Goal: Information Seeking & Learning: Find specific fact

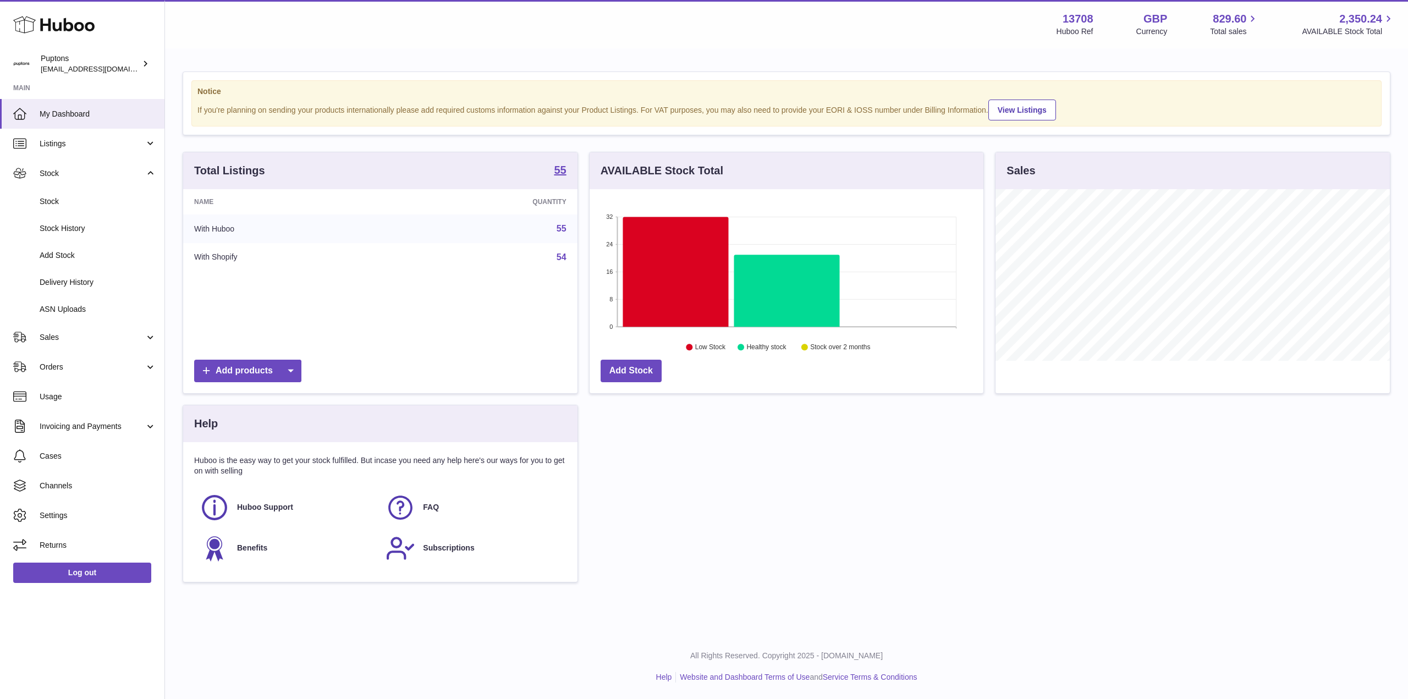
scroll to position [172, 394]
click at [56, 202] on span "Stock" at bounding box center [98, 201] width 117 height 10
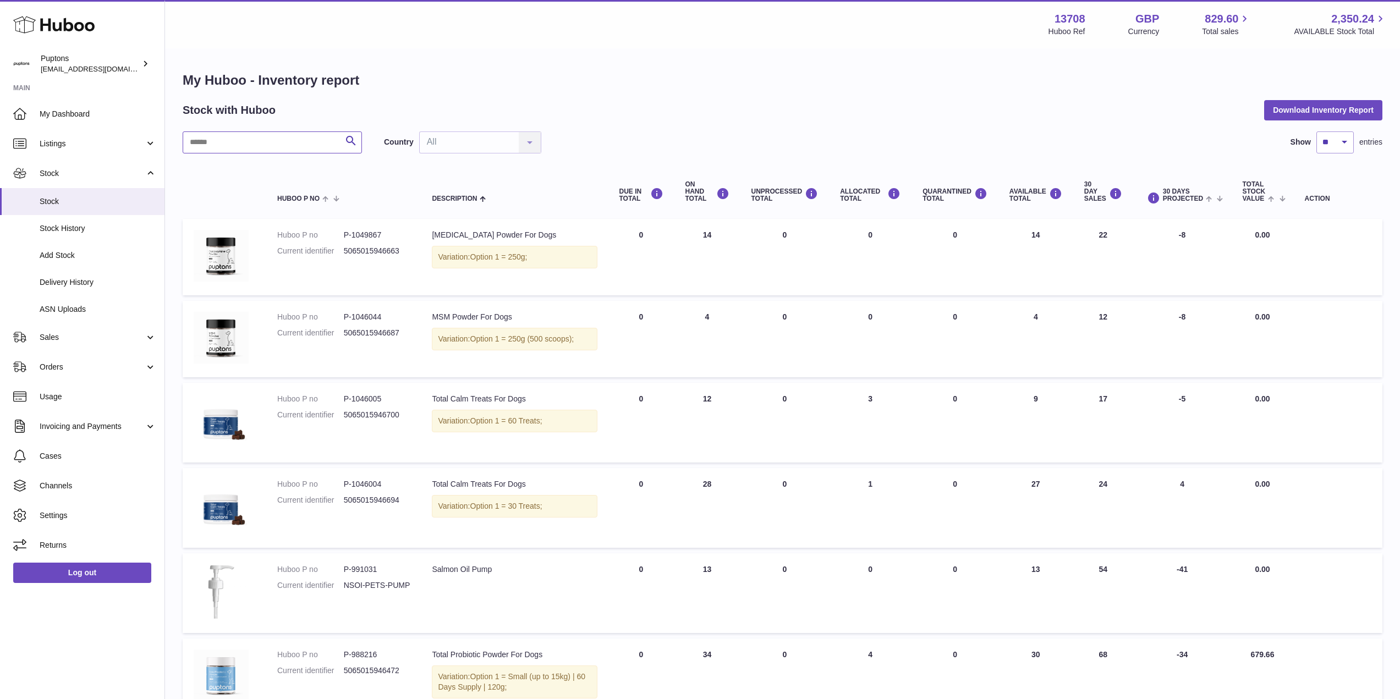
click at [240, 143] on input "text" at bounding box center [272, 142] width 179 height 22
type input "********"
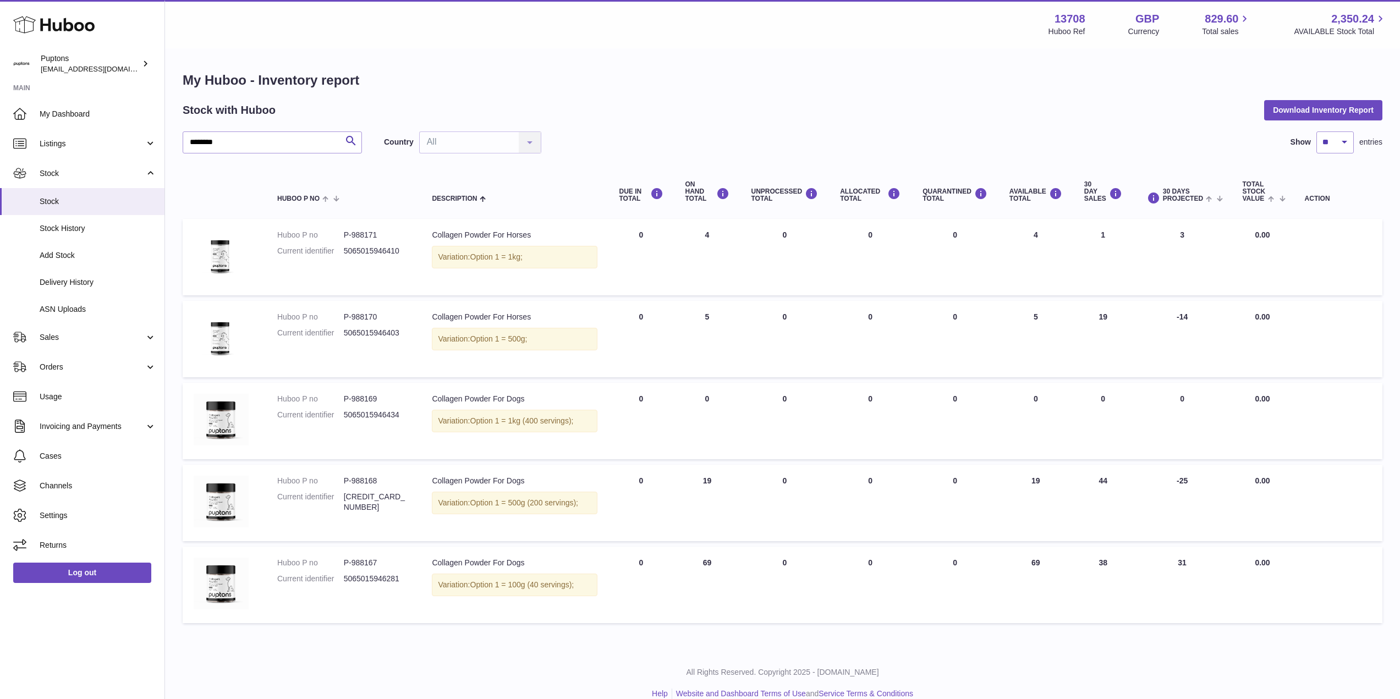
click at [63, 142] on span "Listings" at bounding box center [92, 144] width 105 height 10
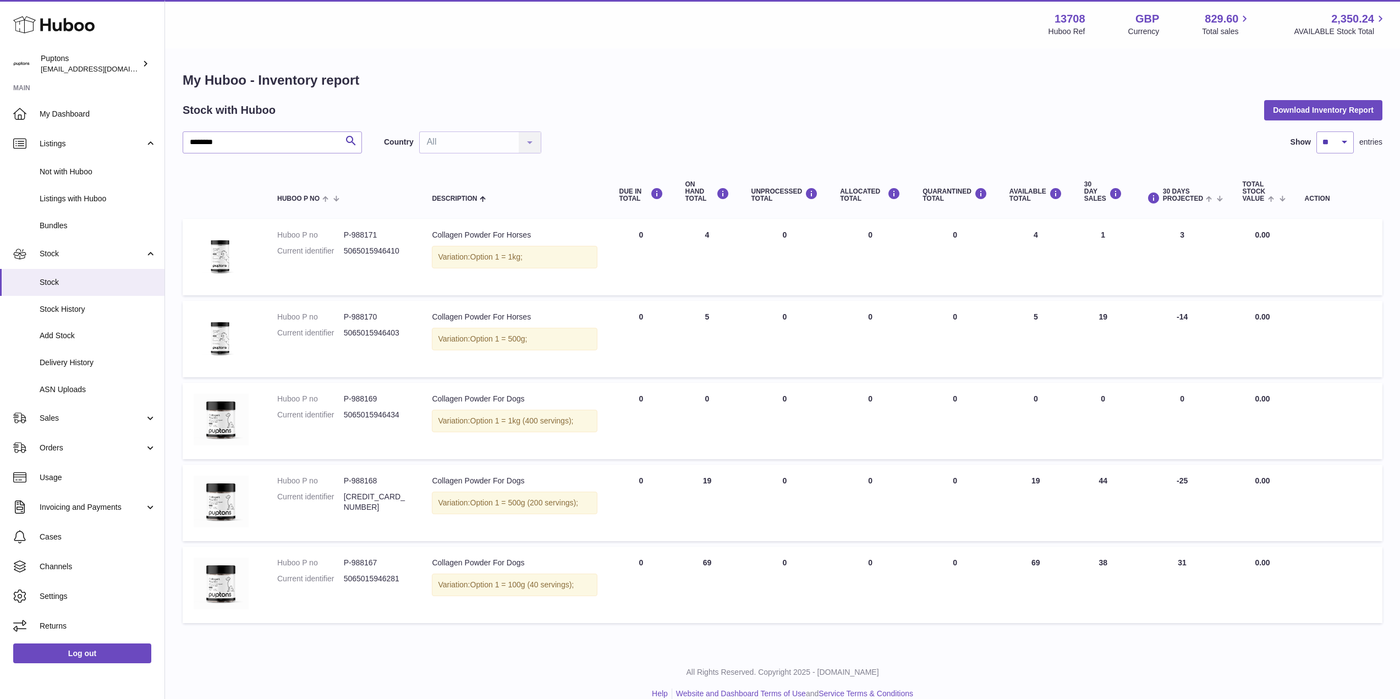
click at [80, 231] on span "Bundles" at bounding box center [98, 226] width 117 height 10
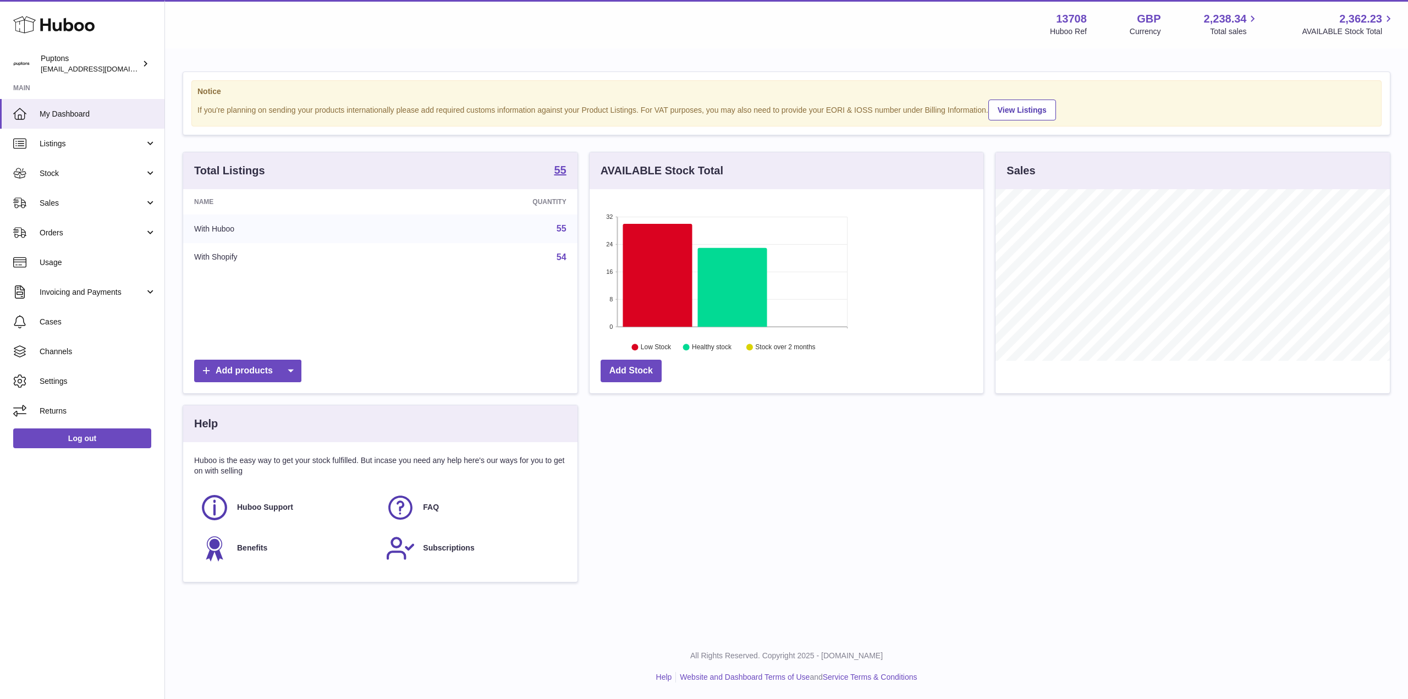
scroll to position [172, 394]
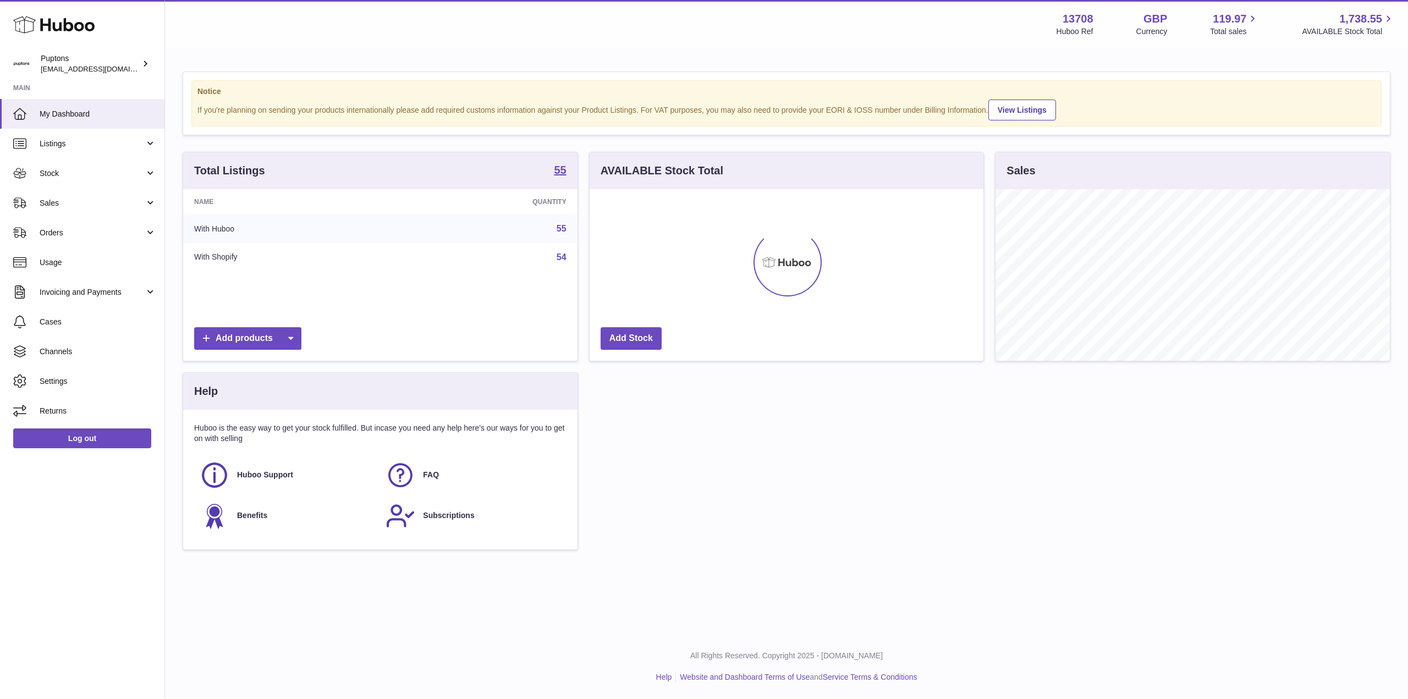
scroll to position [550001, 549778]
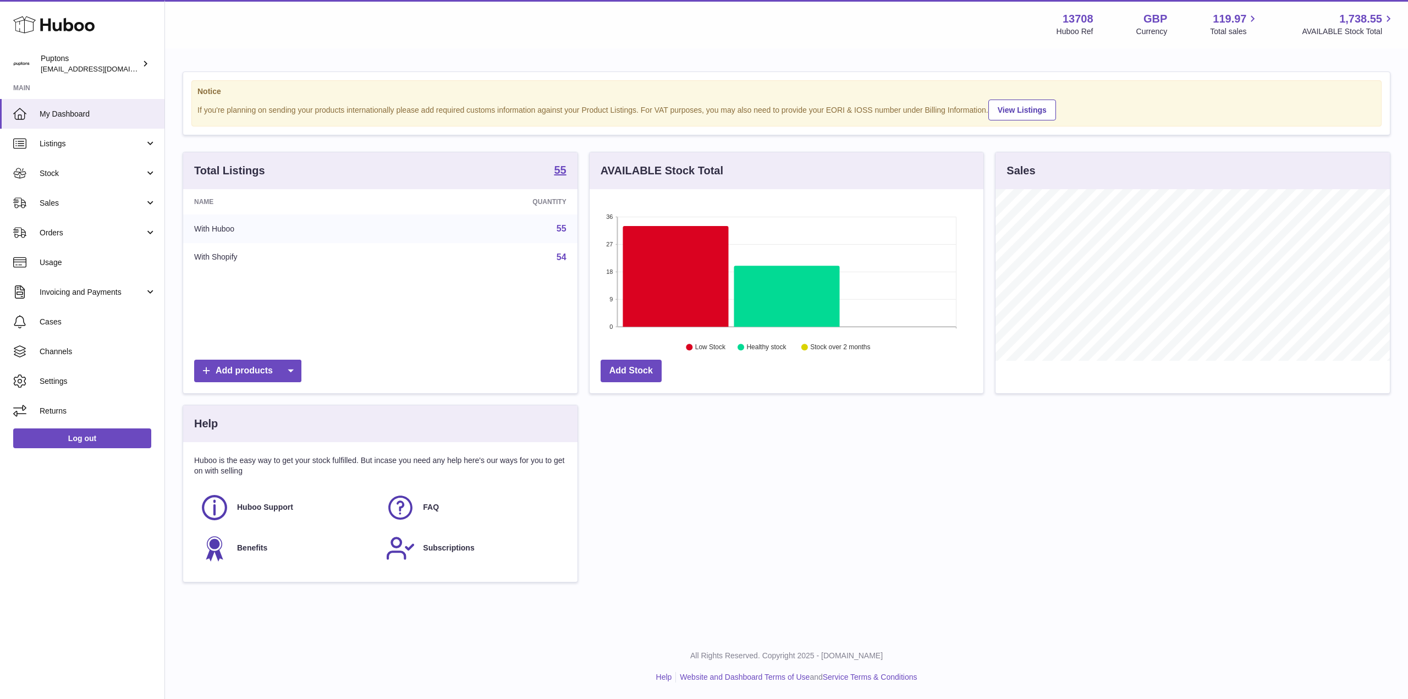
click at [56, 150] on link "Listings" at bounding box center [82, 144] width 165 height 30
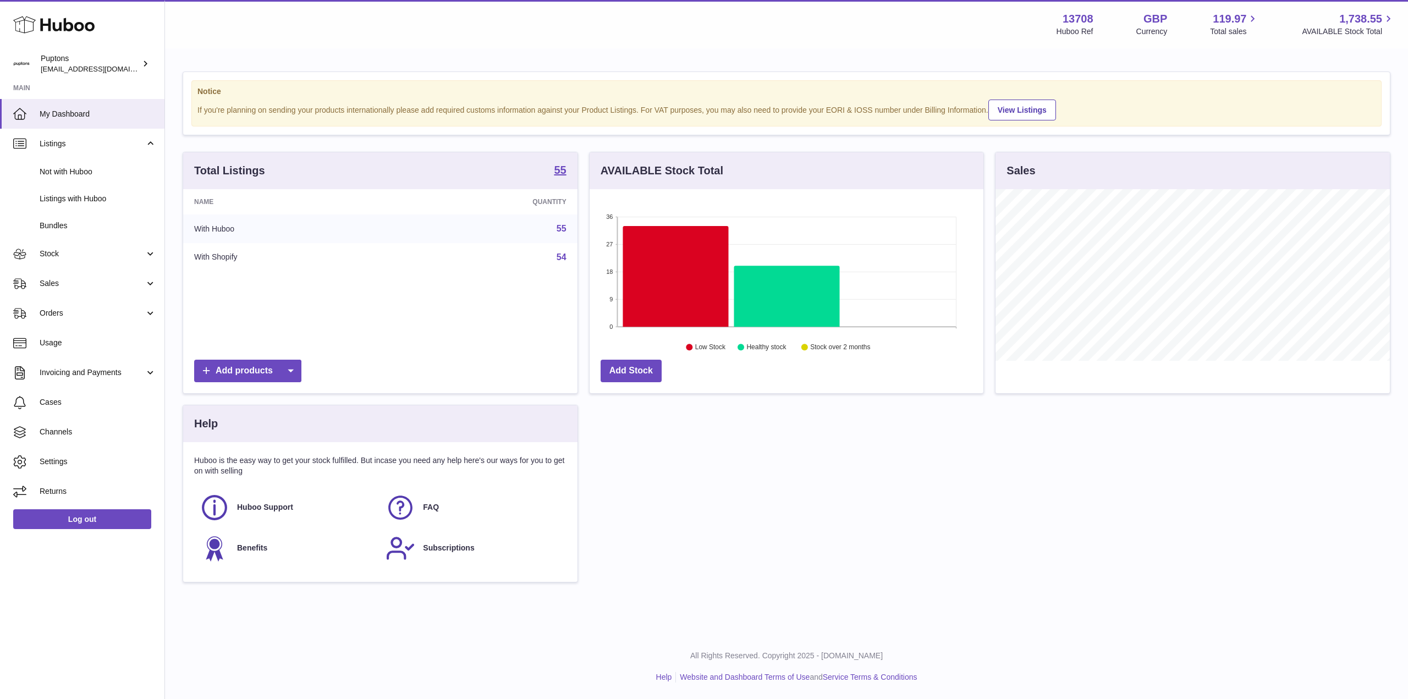
click at [70, 224] on span "Bundles" at bounding box center [98, 226] width 117 height 10
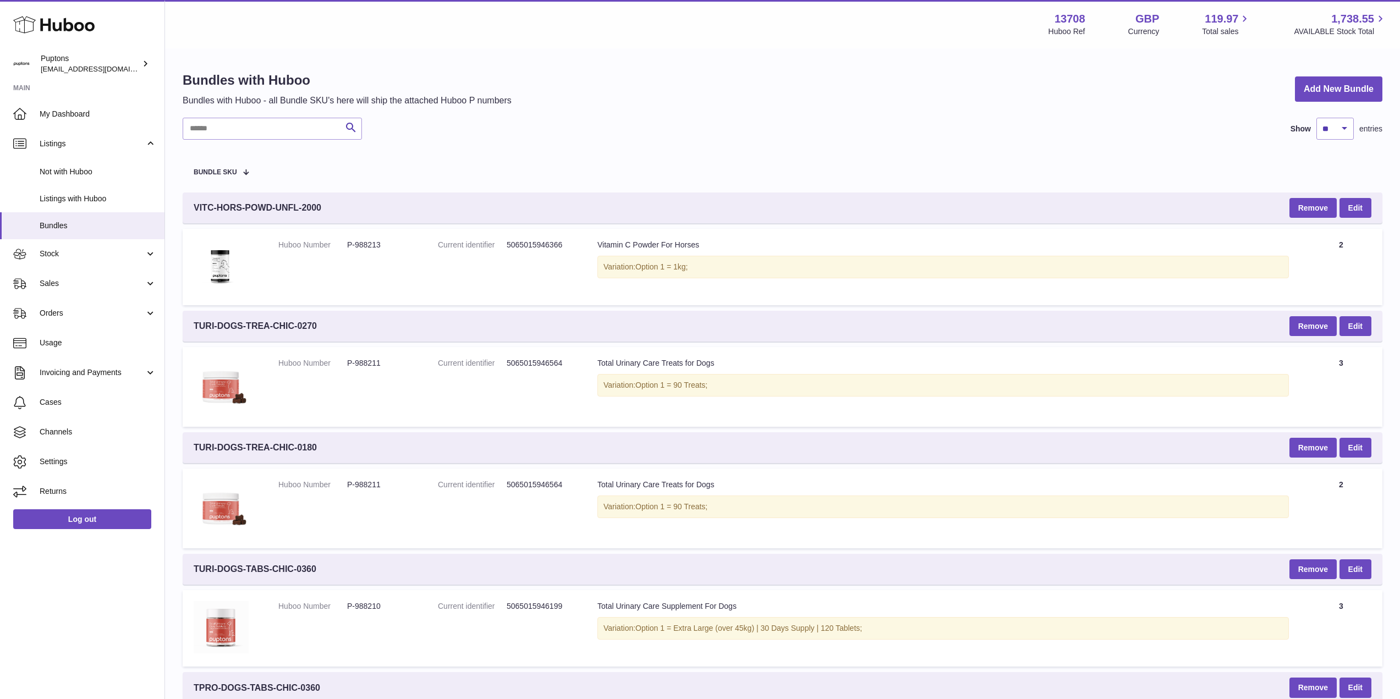
click at [62, 139] on span "Listings" at bounding box center [92, 144] width 105 height 10
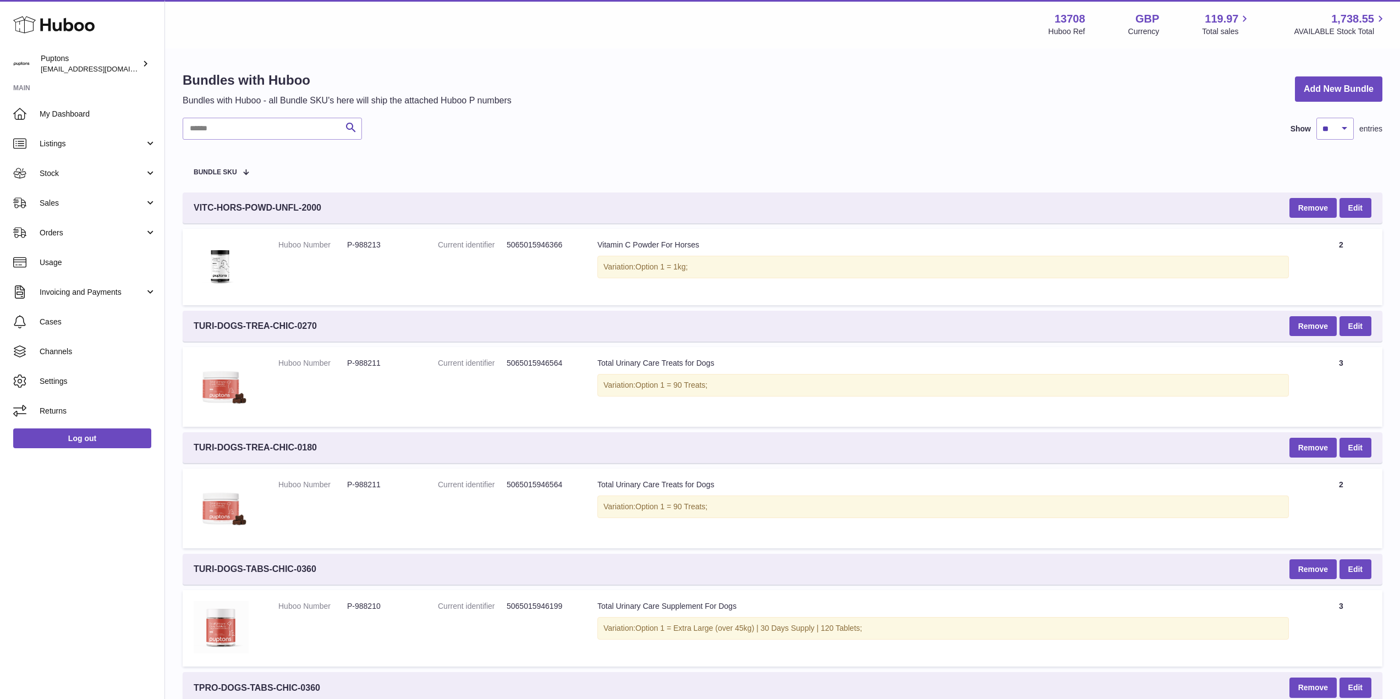
click at [63, 151] on link "Listings" at bounding box center [82, 144] width 165 height 30
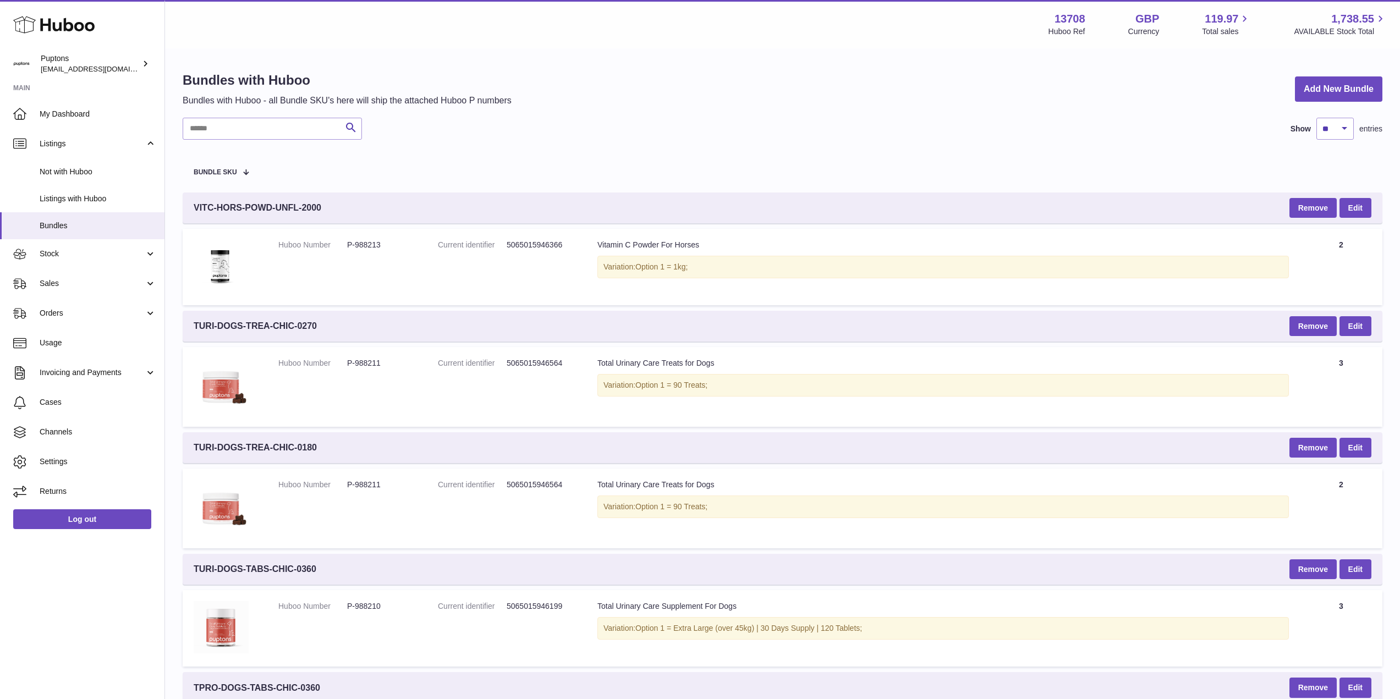
click at [67, 264] on link "Stock" at bounding box center [82, 254] width 165 height 30
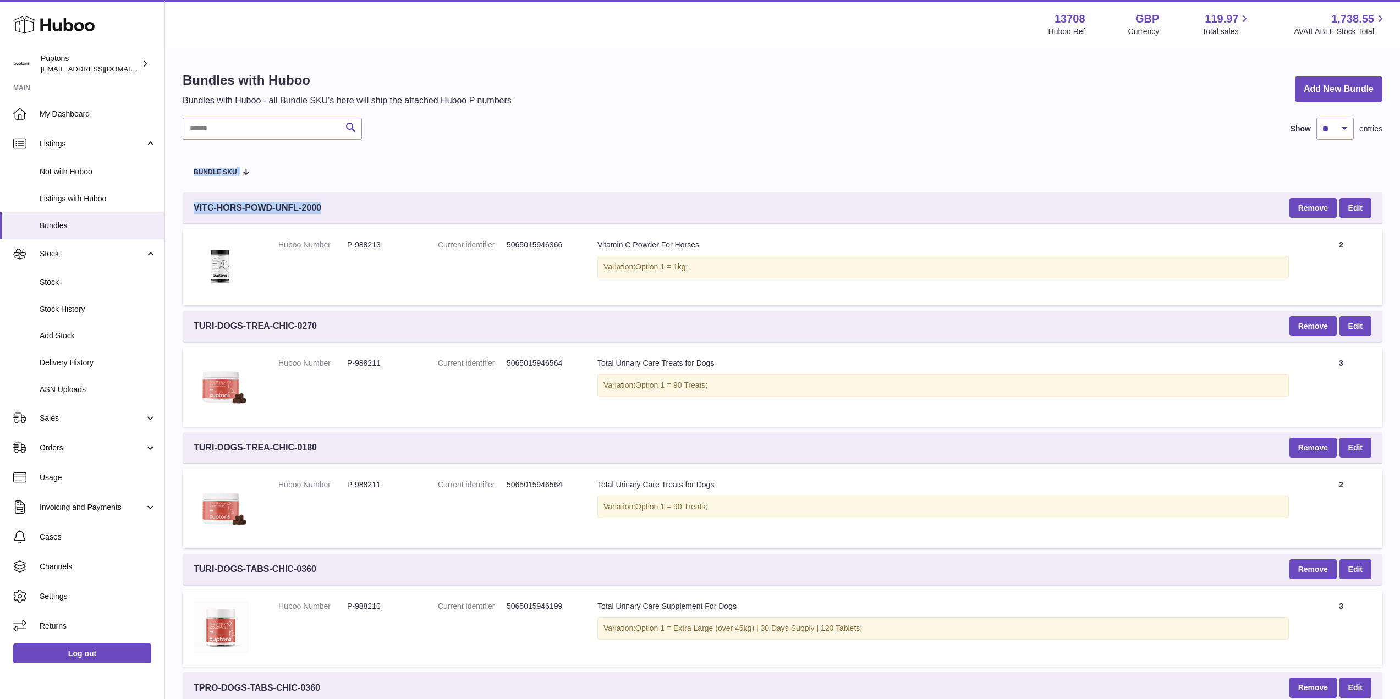
drag, startPoint x: 331, startPoint y: 209, endPoint x: 181, endPoint y: 213, distance: 150.2
copy div "Bundle SKU VITC-HORS-POWD-UNFL-2000"
click at [340, 203] on div "VITC-HORS-POWD-UNFL-2000 Remove Edit" at bounding box center [783, 208] width 1200 height 31
click at [198, 208] on span "VITC-HORS-POWD-UNFL-2000" at bounding box center [258, 208] width 128 height 12
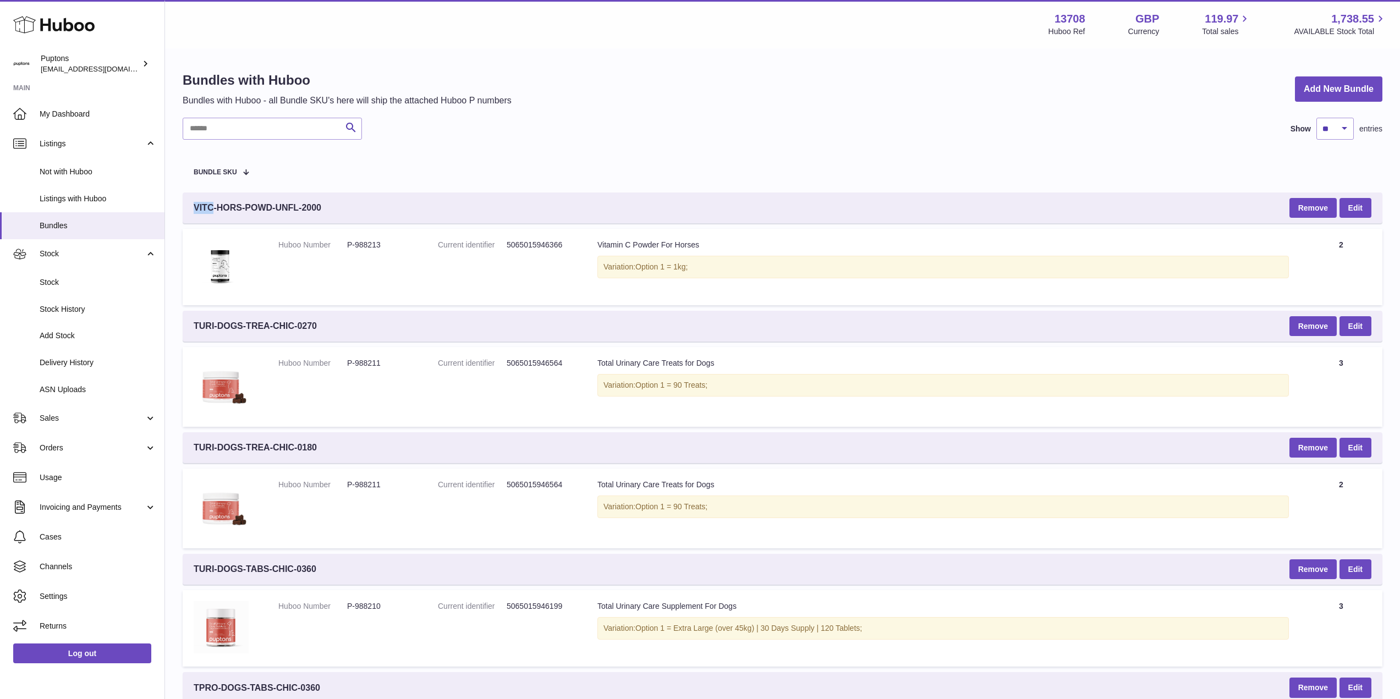
click at [198, 208] on span "VITC-HORS-POWD-UNFL-2000" at bounding box center [258, 208] width 128 height 12
click at [197, 208] on span "VITC-HORS-POWD-UNFL-2000" at bounding box center [258, 208] width 128 height 12
copy div "VITC-HORS-POWD-UNFL-2000"
drag, startPoint x: 324, startPoint y: 327, endPoint x: 191, endPoint y: 331, distance: 132.1
click at [191, 331] on div "TURI-DOGS-TREA-CHIC-0270 Remove Edit" at bounding box center [783, 326] width 1200 height 31
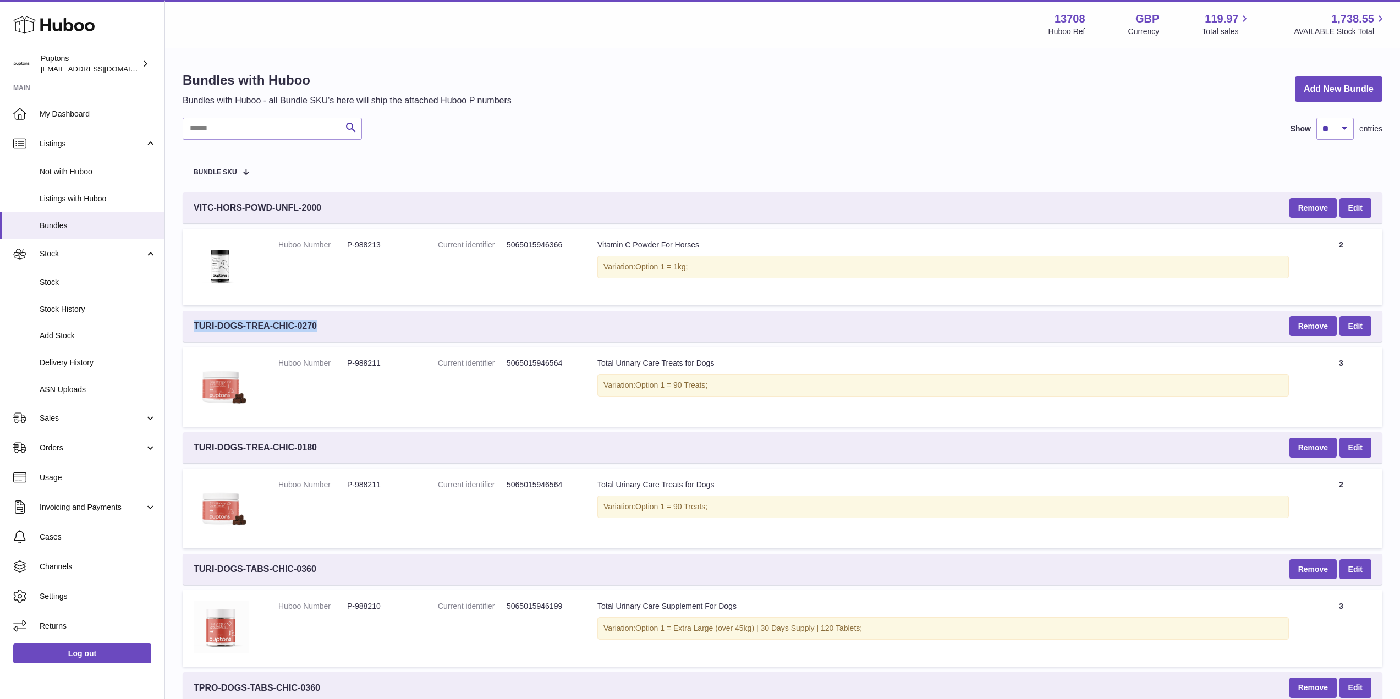
copy span "TURI-DOGS-TREA-CHIC-0270"
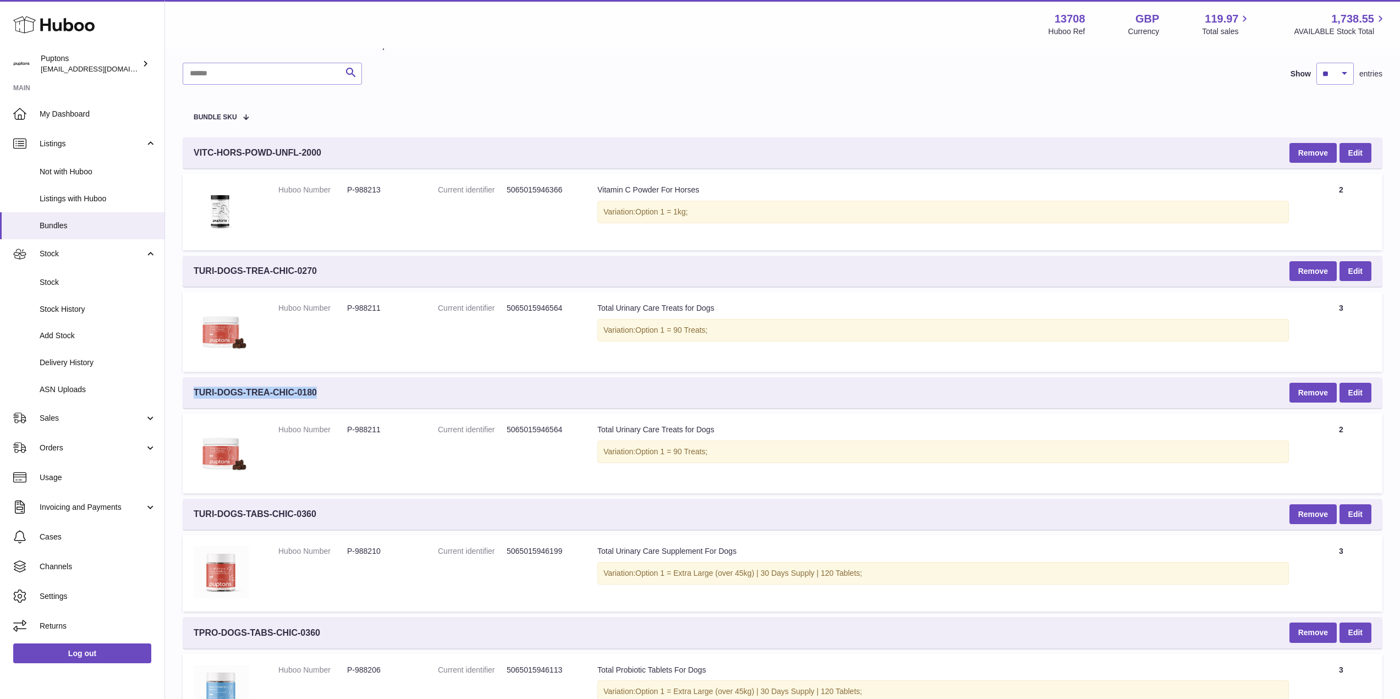
drag, startPoint x: 328, startPoint y: 390, endPoint x: 194, endPoint y: 396, distance: 133.8
click at [194, 396] on div "TURI-DOGS-TREA-CHIC-0180 Remove Edit" at bounding box center [783, 392] width 1200 height 31
copy span "TURI-DOGS-TREA-CHIC-0180"
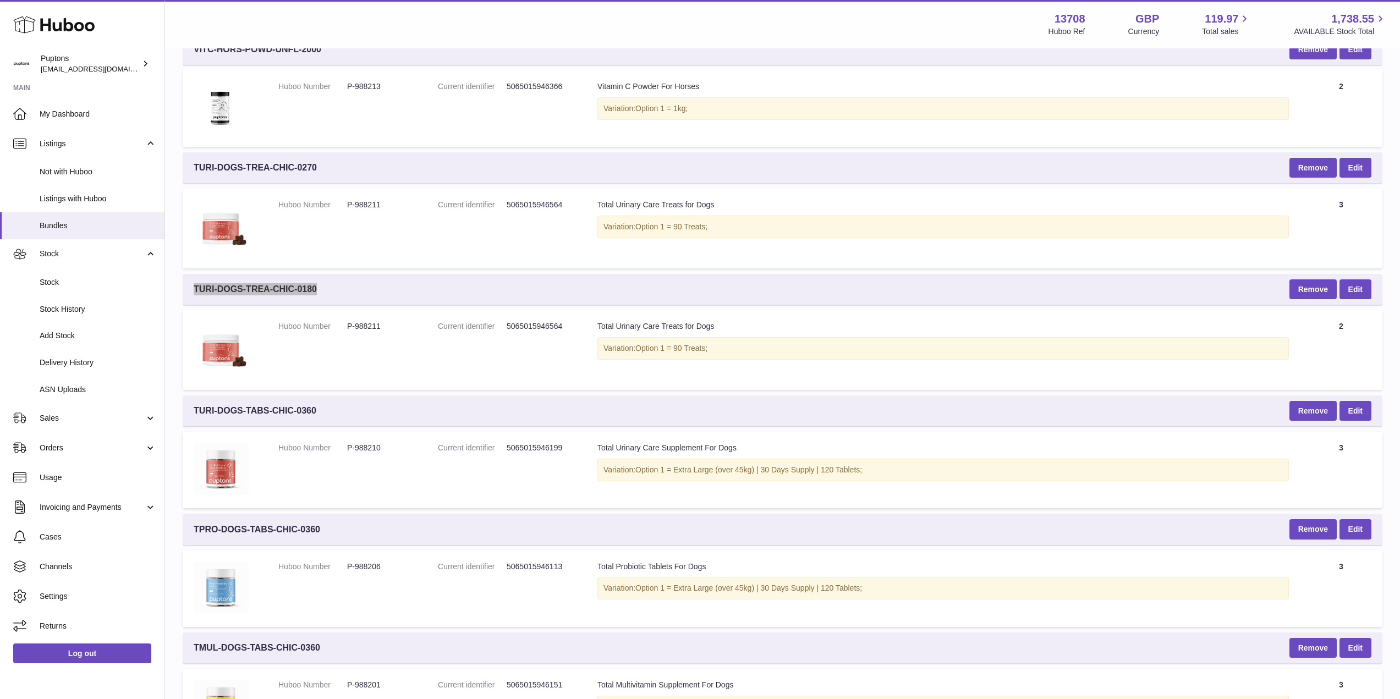
scroll to position [165, 0]
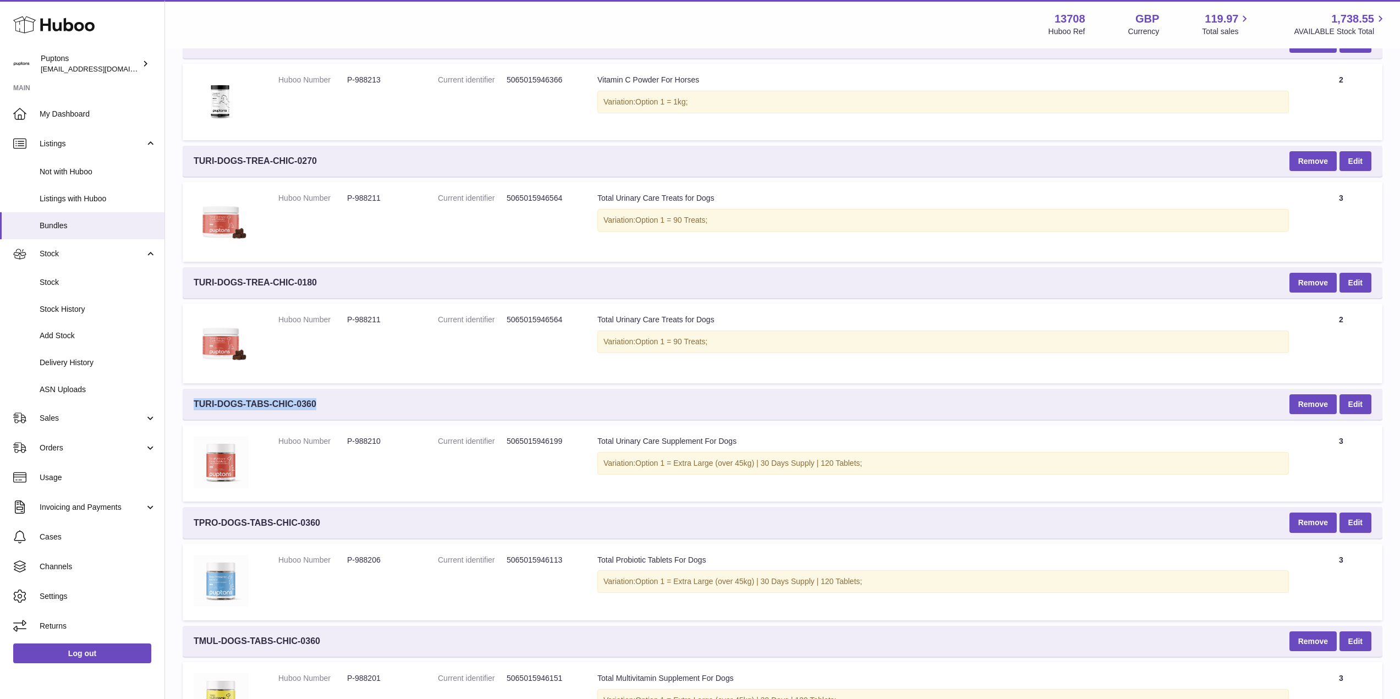
drag, startPoint x: 310, startPoint y: 406, endPoint x: 195, endPoint y: 405, distance: 115.0
click at [195, 405] on div "TURI-DOGS-TABS-CHIC-0360 Remove Edit" at bounding box center [783, 404] width 1200 height 31
copy span "TURI-DOGS-TABS-CHIC-0360"
drag, startPoint x: 337, startPoint y: 522, endPoint x: 194, endPoint y: 522, distance: 143.0
click at [194, 522] on div "TPRO-DOGS-TABS-CHIC-0360 Remove Edit" at bounding box center [783, 522] width 1200 height 31
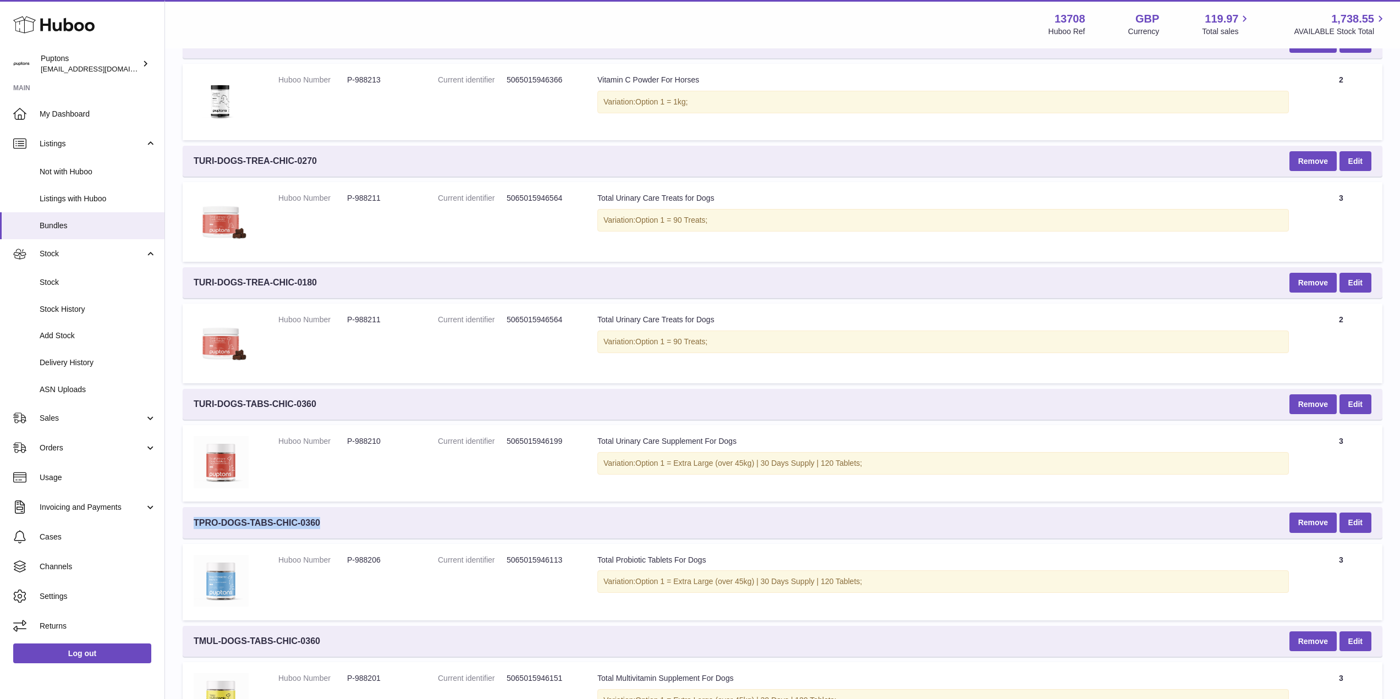
copy span "TPRO-DOGS-TABS-CHIC-0360"
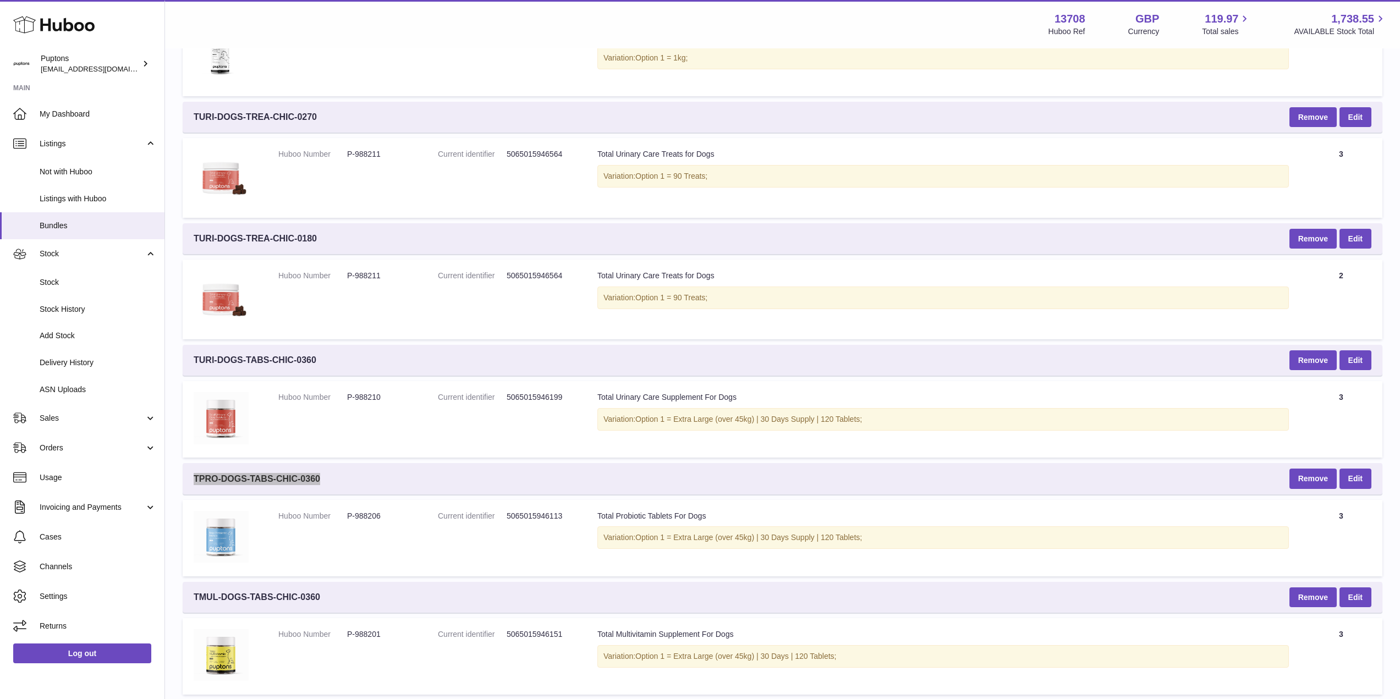
scroll to position [275, 0]
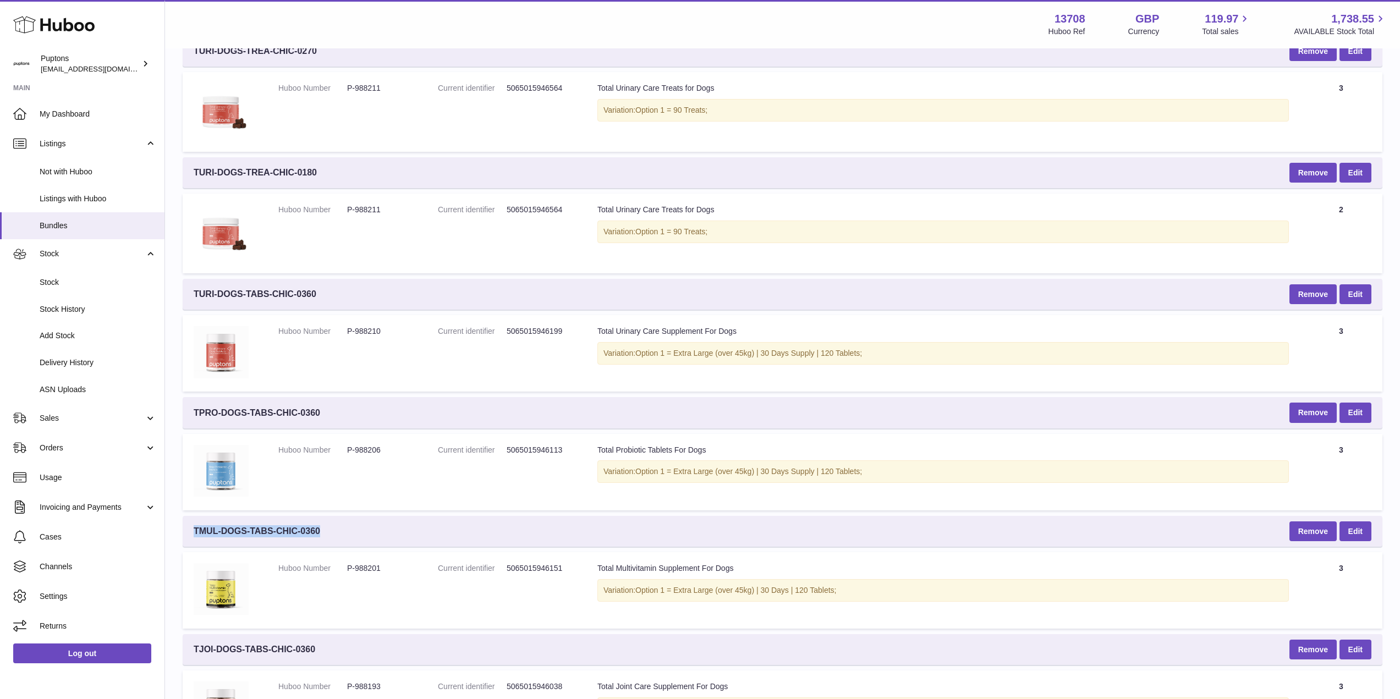
drag, startPoint x: 332, startPoint y: 538, endPoint x: 193, endPoint y: 535, distance: 139.2
click at [192, 533] on div "TMUL-DOGS-TABS-CHIC-0360 Remove Edit" at bounding box center [783, 531] width 1200 height 31
copy span "TMUL-DOGS-TABS-CHIC-0360"
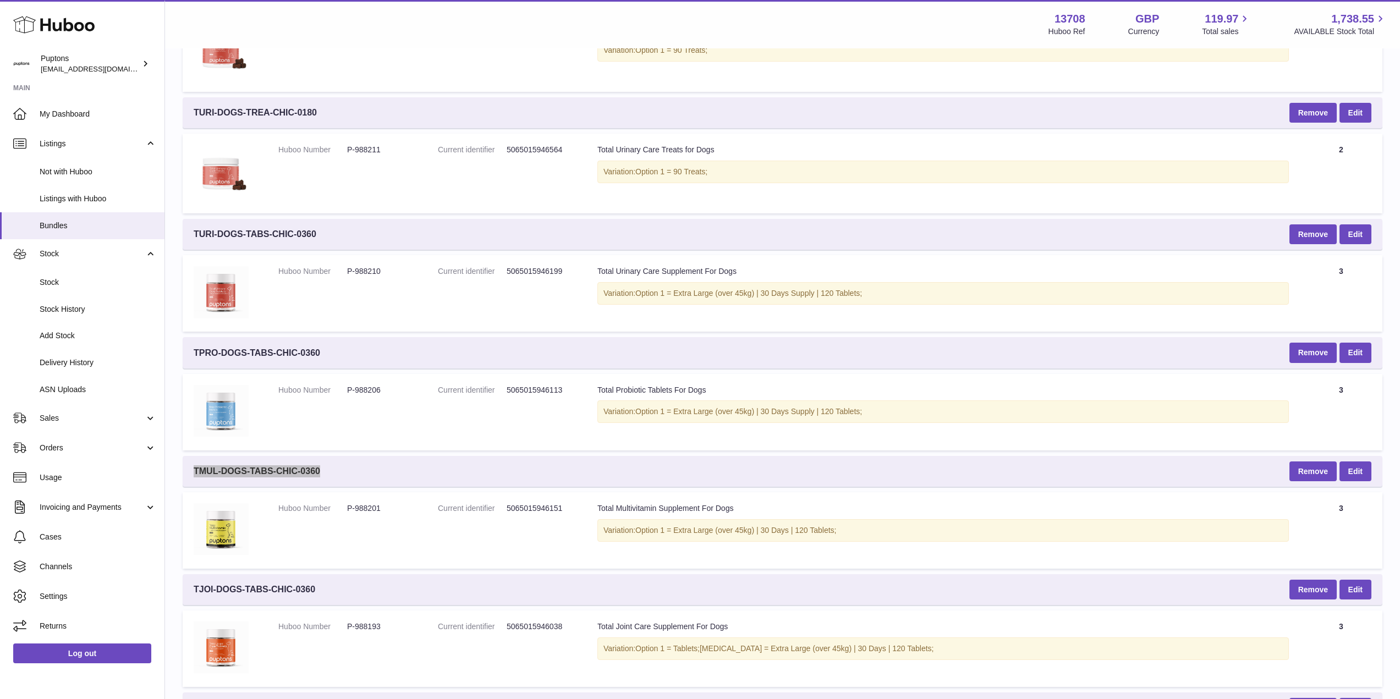
scroll to position [385, 0]
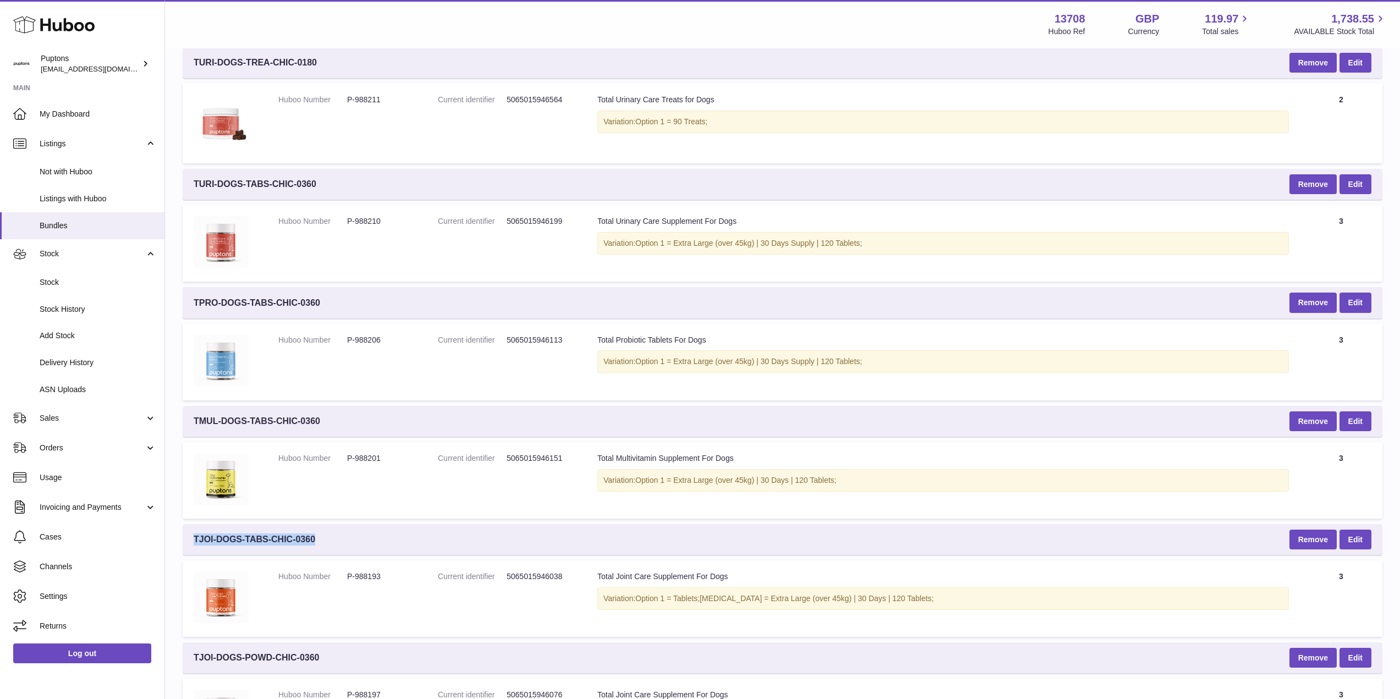
drag, startPoint x: 326, startPoint y: 544, endPoint x: 189, endPoint y: 548, distance: 137.1
click at [189, 548] on div "TJOI-DOGS-TABS-CHIC-0360 Remove Edit" at bounding box center [783, 539] width 1200 height 31
copy span "TJOI-DOGS-TABS-CHIC-0360"
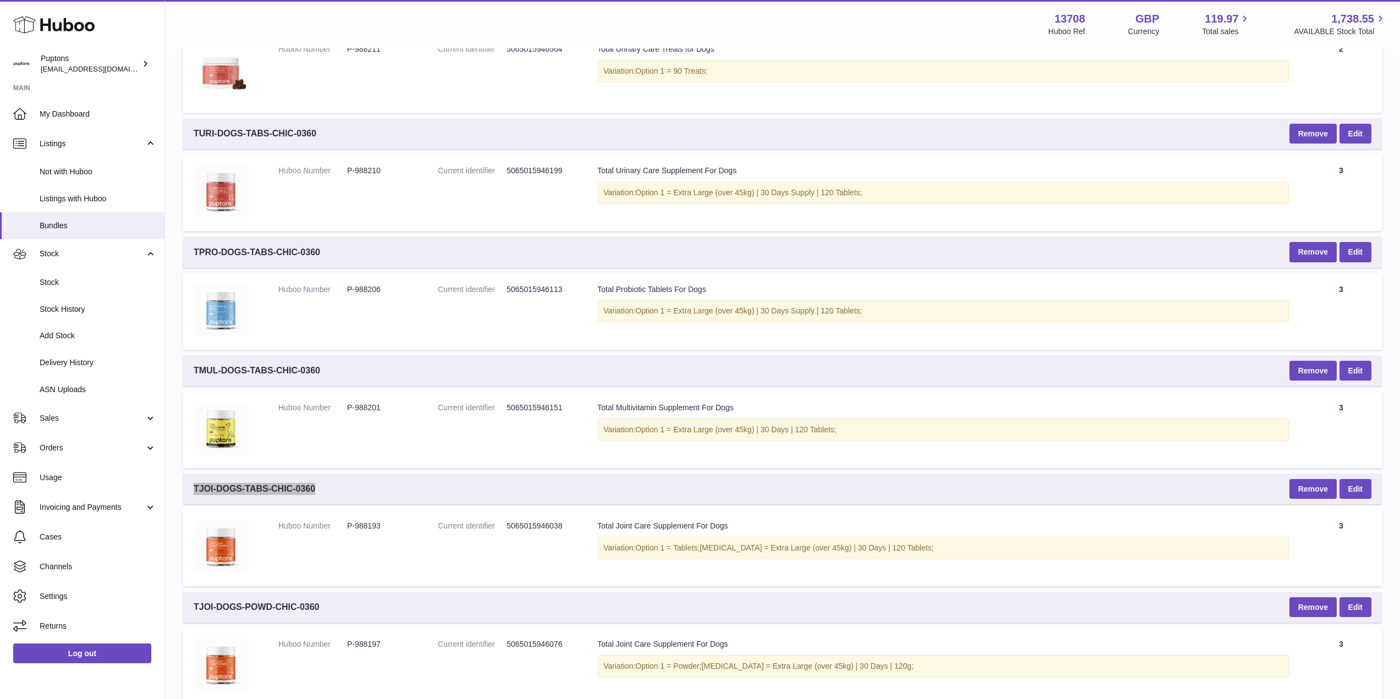
scroll to position [495, 0]
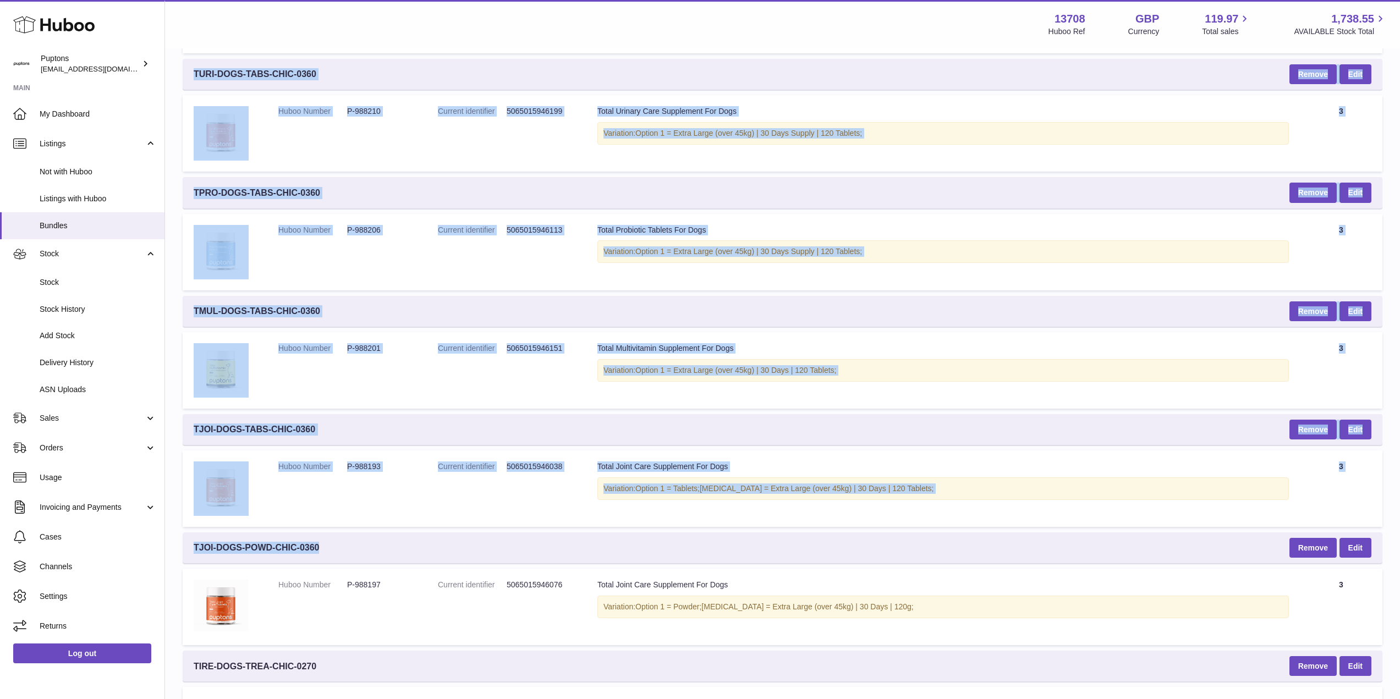
drag, startPoint x: 326, startPoint y: 551, endPoint x: 180, endPoint y: 546, distance: 145.9
click at [180, 546] on div "Bundles with Huboo Bundles with Huboo - all Bundle SKU's here will ship the att…" at bounding box center [782, 249] width 1235 height 1390
click at [196, 544] on span "TJOI-DOGS-POWD-CHIC-0360" at bounding box center [256, 548] width 125 height 12
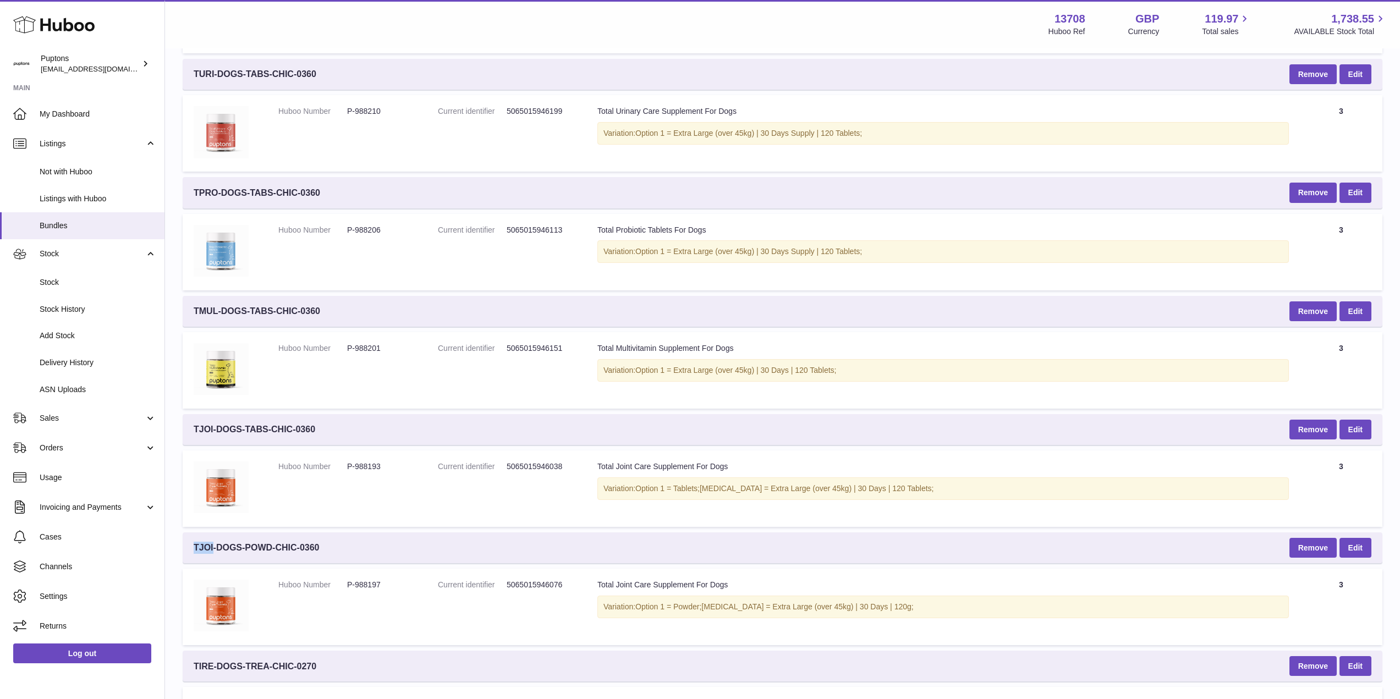
click at [196, 544] on span "TJOI-DOGS-POWD-CHIC-0360" at bounding box center [256, 548] width 125 height 12
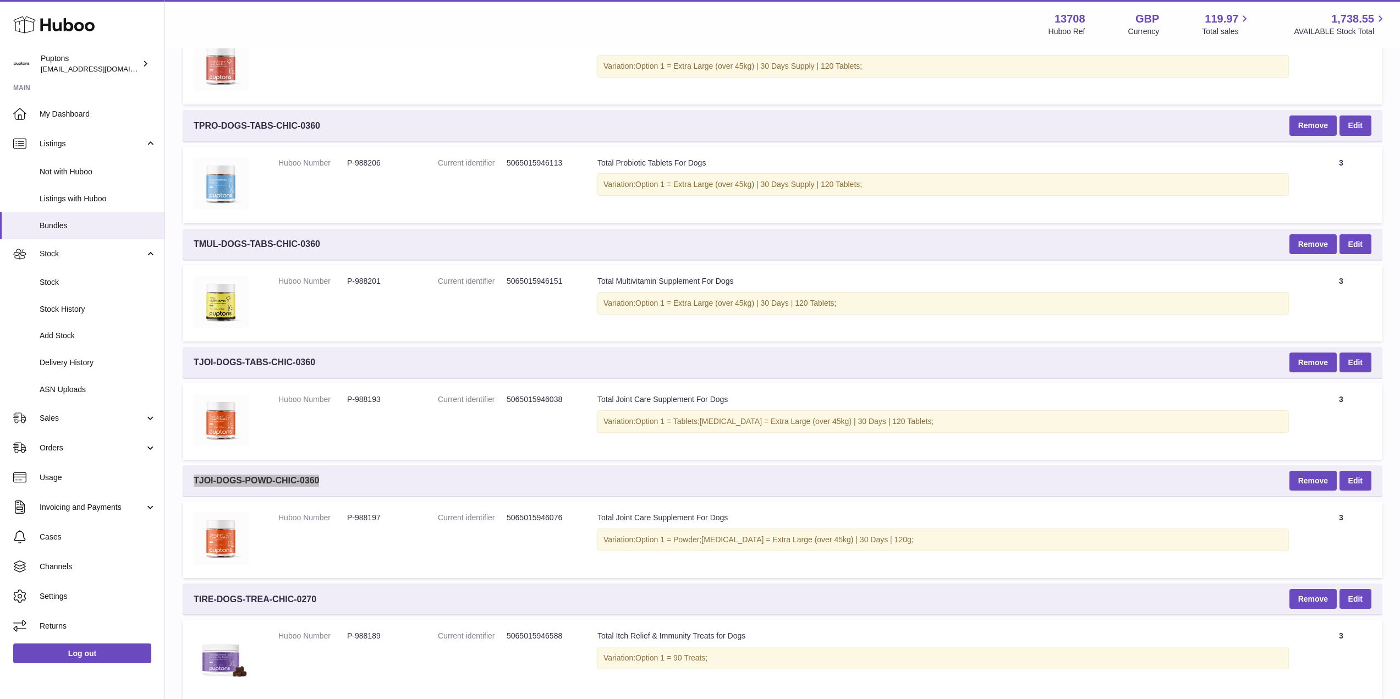
scroll to position [660, 0]
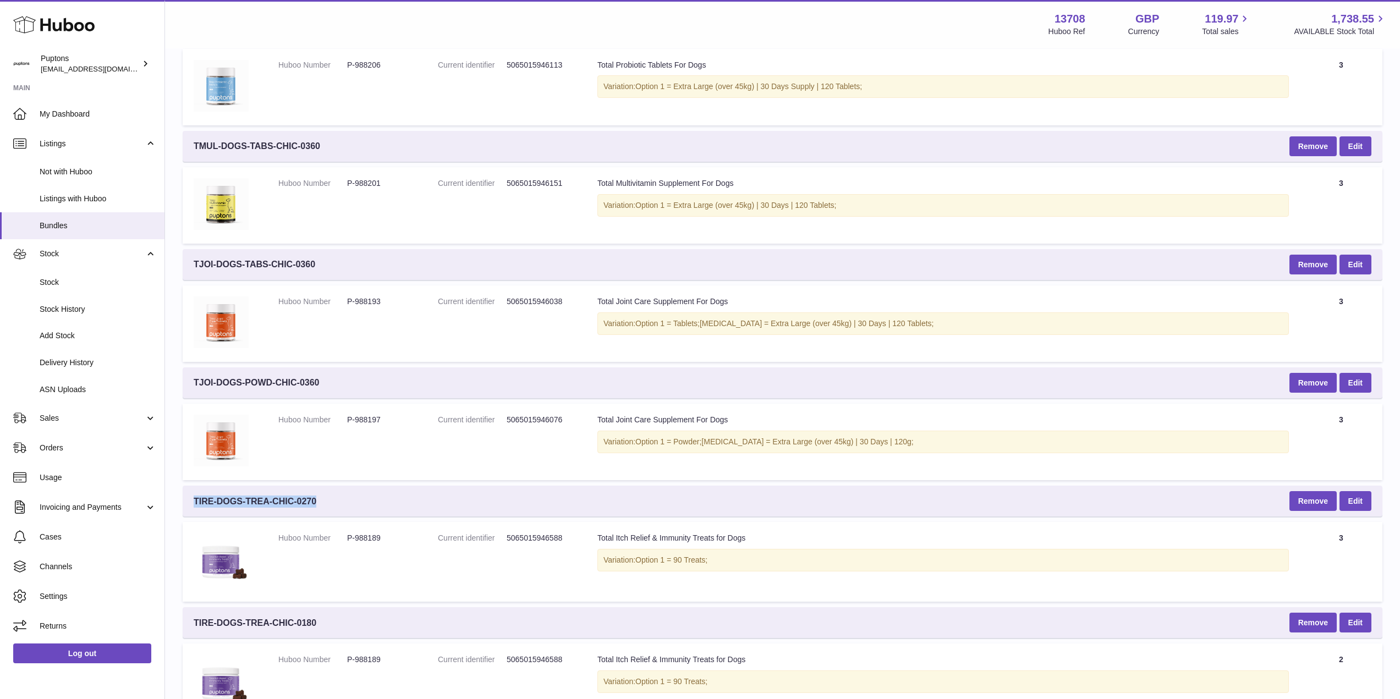
drag, startPoint x: 335, startPoint y: 508, endPoint x: 194, endPoint y: 505, distance: 140.9
click at [194, 505] on div "TIRE-DOGS-TREA-CHIC-0270 Remove Edit" at bounding box center [783, 501] width 1200 height 31
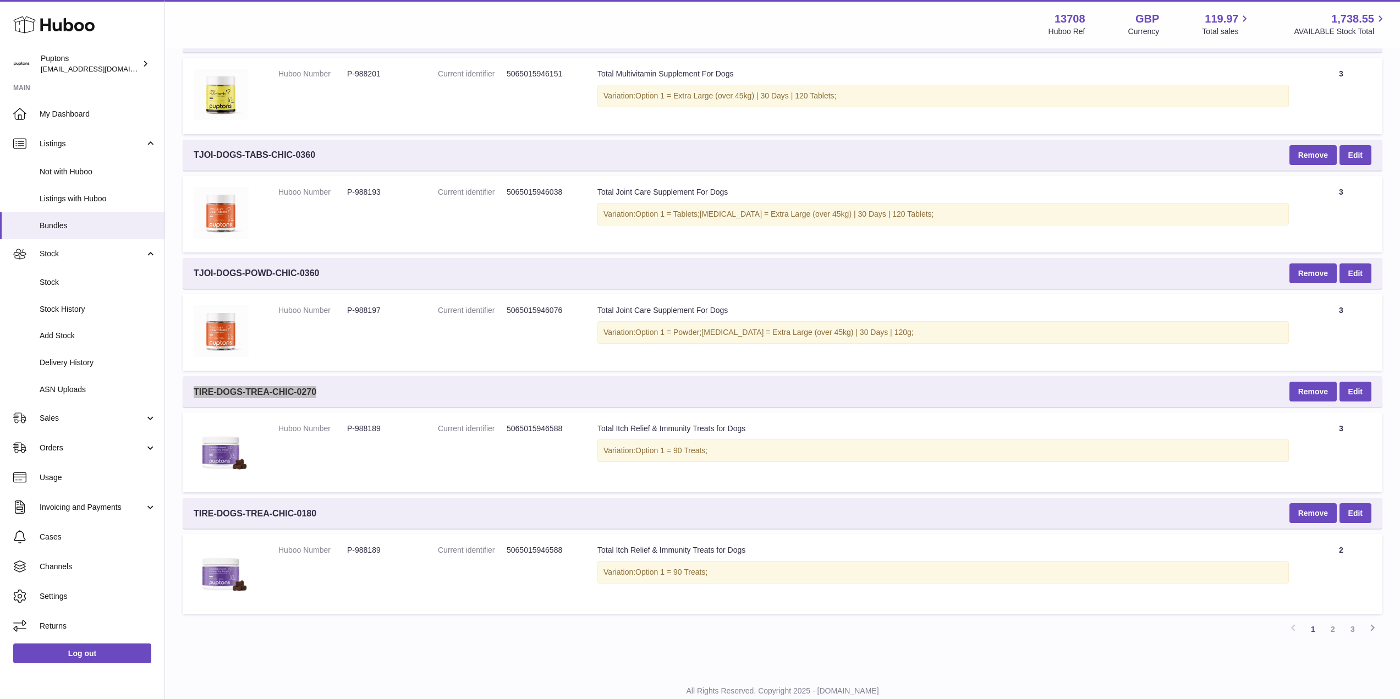
scroll to position [770, 0]
drag, startPoint x: 322, startPoint y: 509, endPoint x: 191, endPoint y: 509, distance: 130.4
click at [191, 509] on div "TIRE-DOGS-TREA-CHIC-0180 Remove Edit" at bounding box center [783, 512] width 1200 height 31
copy span "TIRE-DOGS-TREA-CHIC-0180"
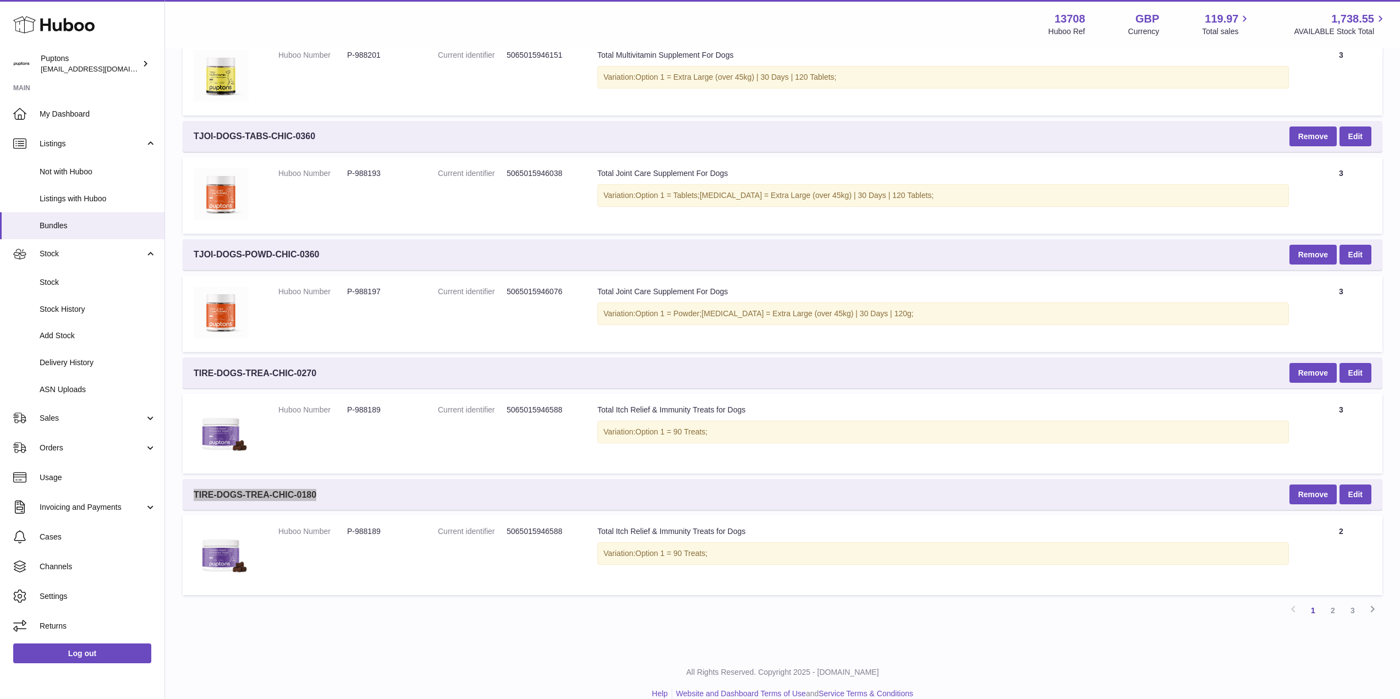
scroll to position [805, 0]
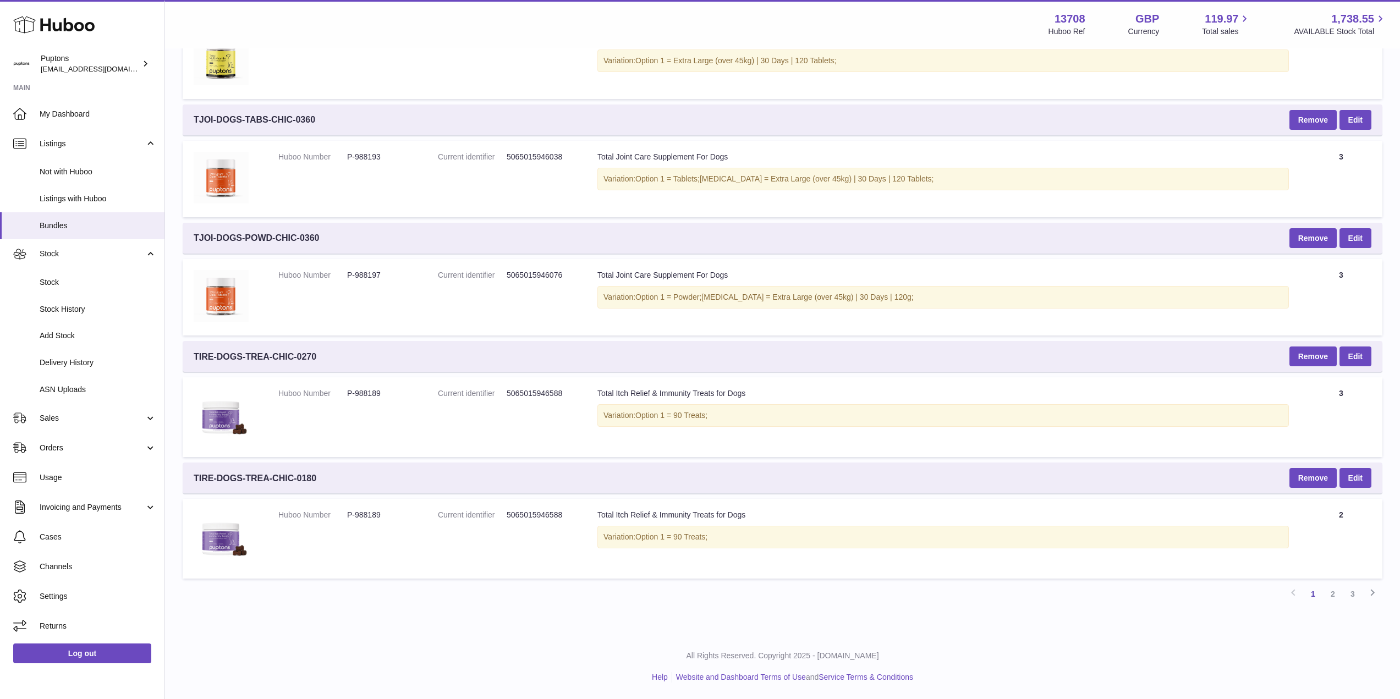
click at [1331, 593] on link "2" at bounding box center [1333, 594] width 20 height 20
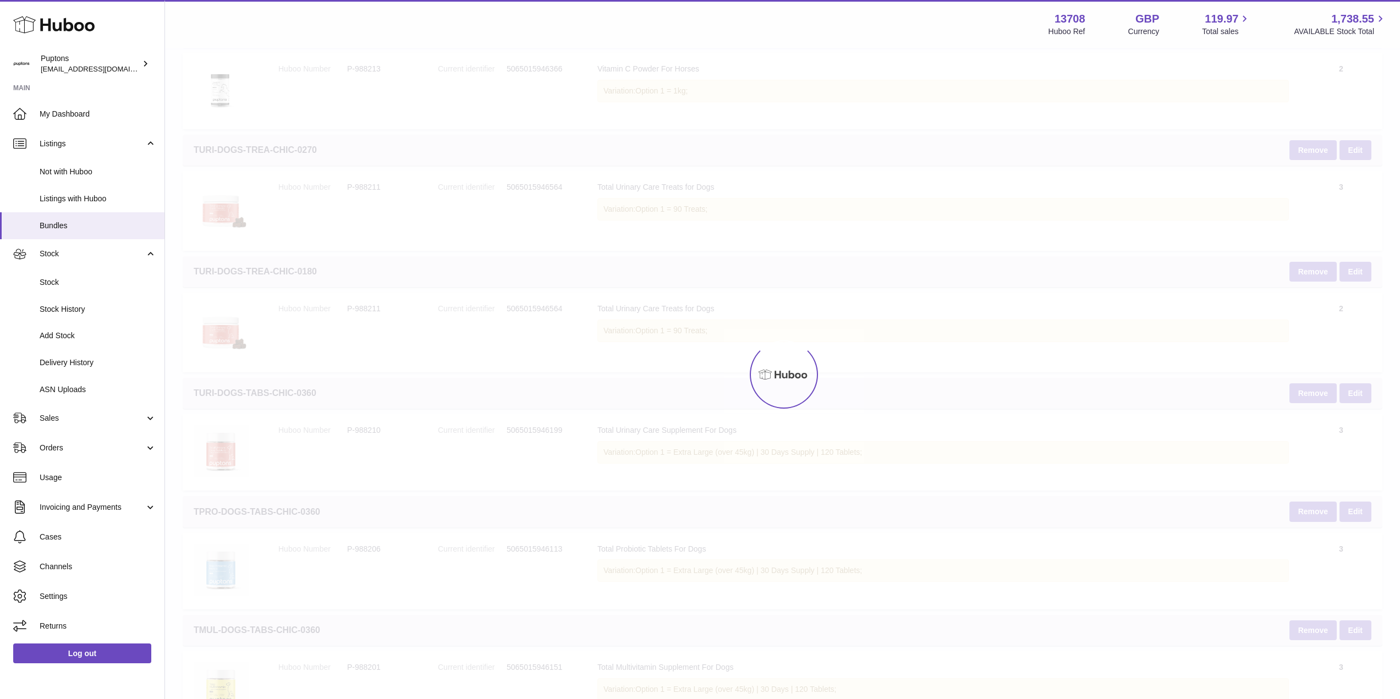
scroll to position [50, 0]
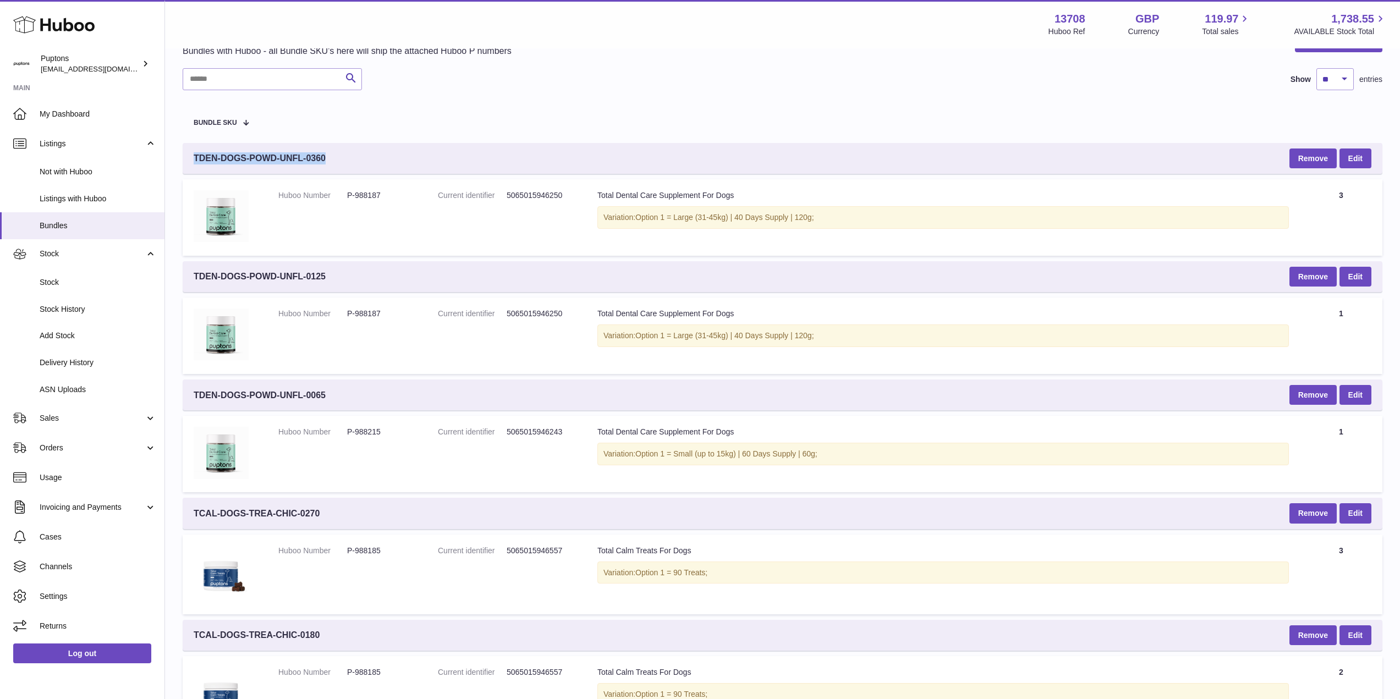
drag, startPoint x: 327, startPoint y: 163, endPoint x: 185, endPoint y: 166, distance: 141.4
click at [185, 166] on div "TDEN-DOGS-POWD-UNFL-0360 Remove Edit" at bounding box center [783, 158] width 1200 height 31
copy span "TDEN-DOGS-POWD-UNFL-0360"
drag, startPoint x: 326, startPoint y: 279, endPoint x: 193, endPoint y: 278, distance: 133.7
click at [193, 278] on div "TDEN-DOGS-POWD-UNFL-0125 Remove Edit" at bounding box center [783, 276] width 1200 height 31
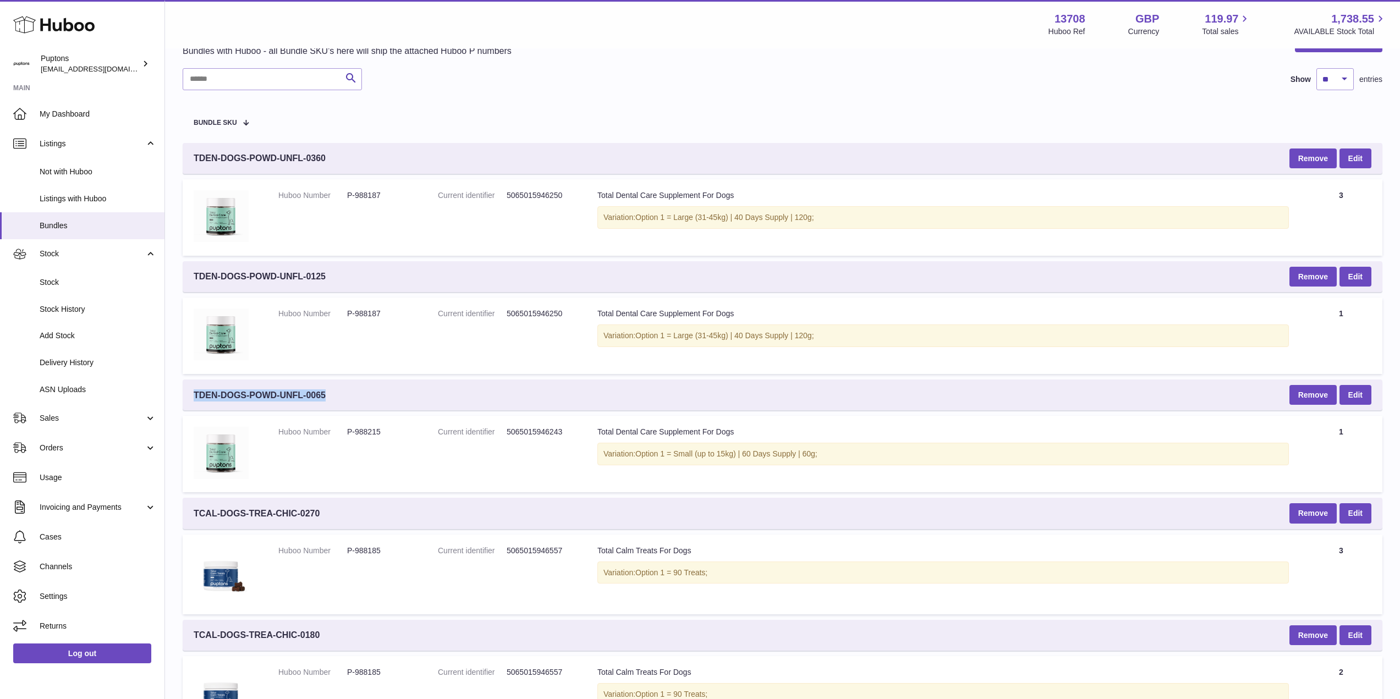
drag, startPoint x: 329, startPoint y: 397, endPoint x: 191, endPoint y: 401, distance: 138.1
click at [191, 401] on div "TDEN-DOGS-POWD-UNFL-0065 Remove Edit" at bounding box center [783, 395] width 1200 height 31
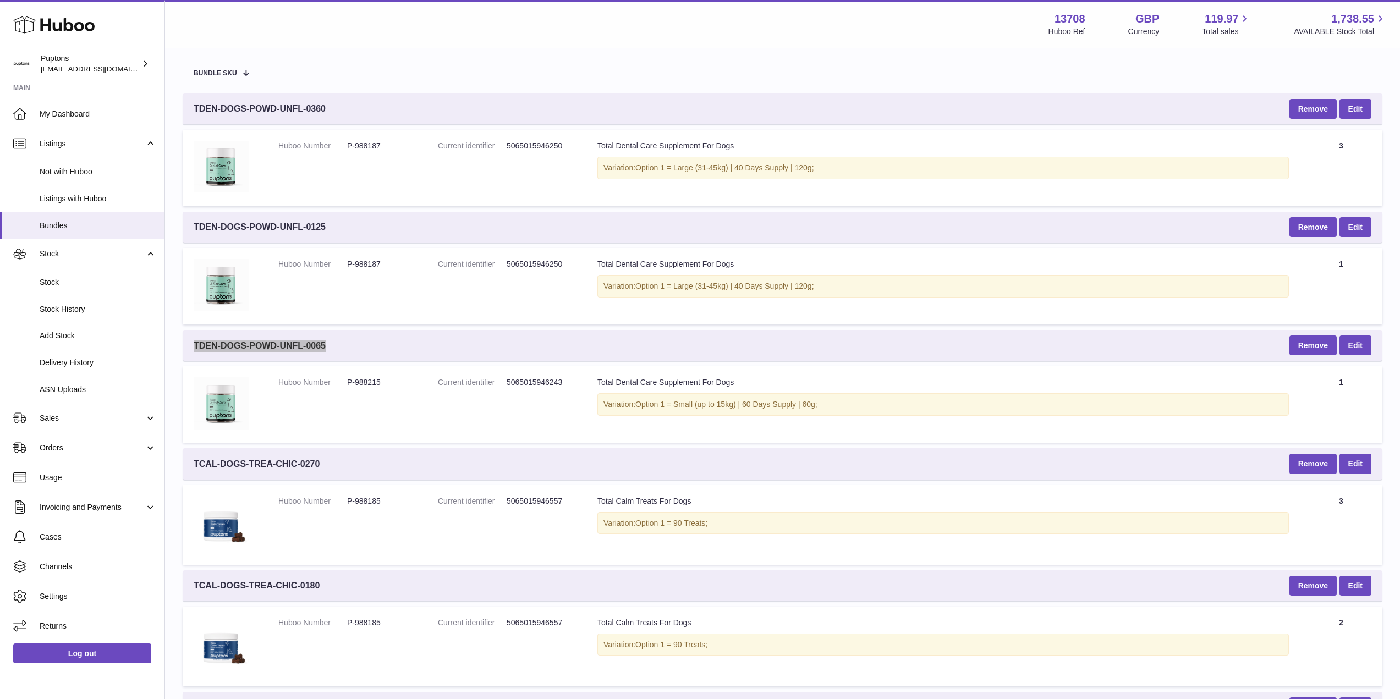
scroll to position [160, 0]
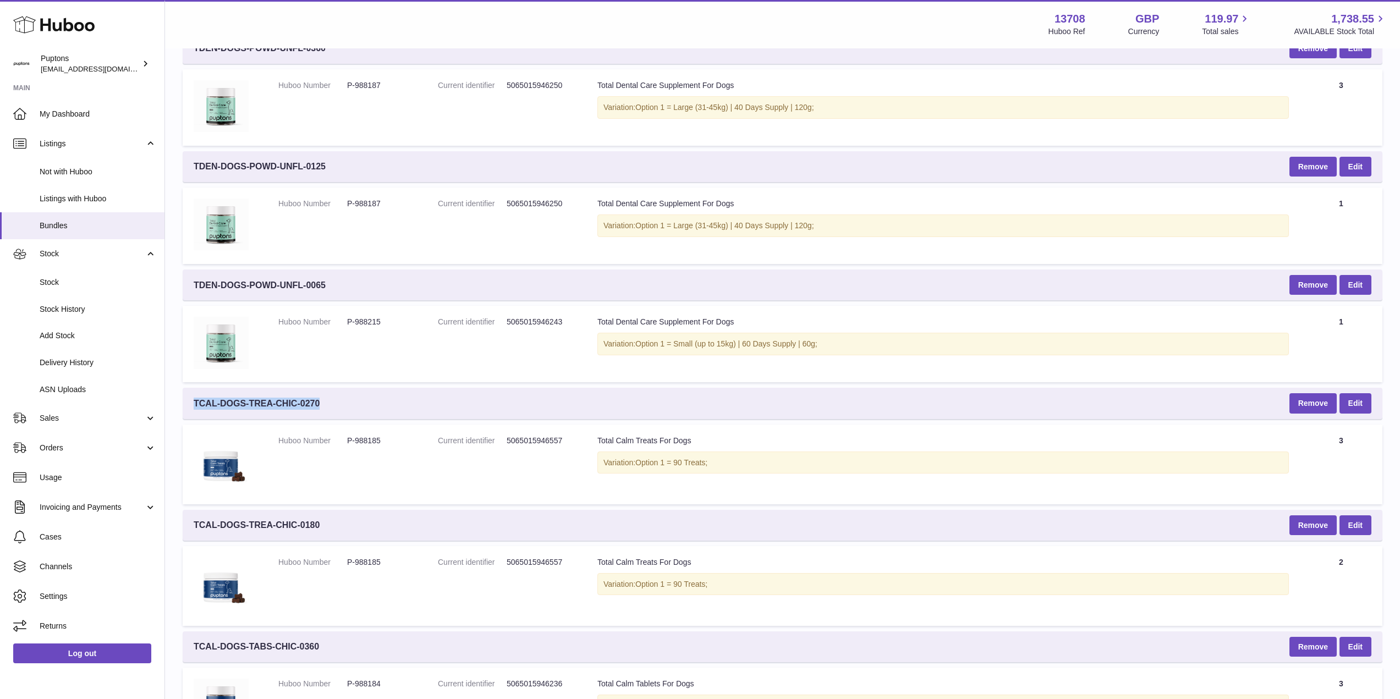
drag, startPoint x: 326, startPoint y: 408, endPoint x: 191, endPoint y: 411, distance: 134.8
click at [191, 411] on div "TCAL-DOGS-TREA-CHIC-0270 Remove Edit" at bounding box center [783, 403] width 1200 height 31
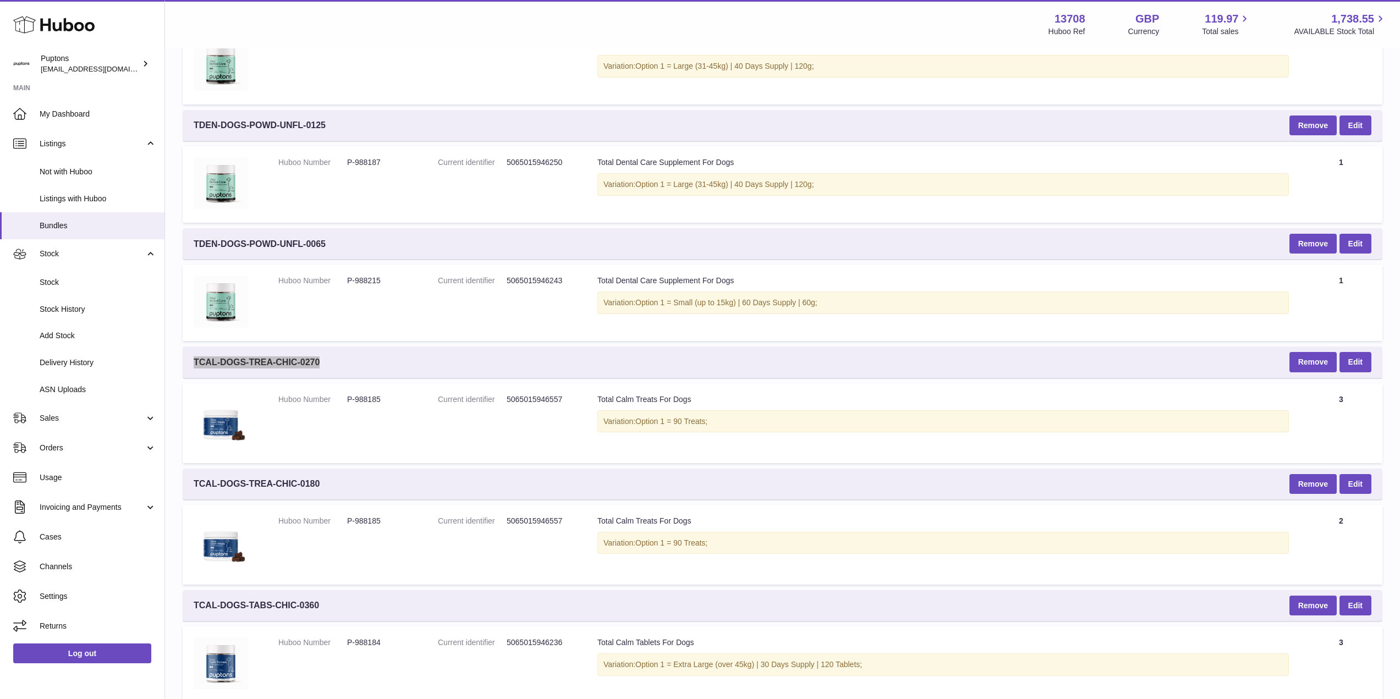
scroll to position [270, 0]
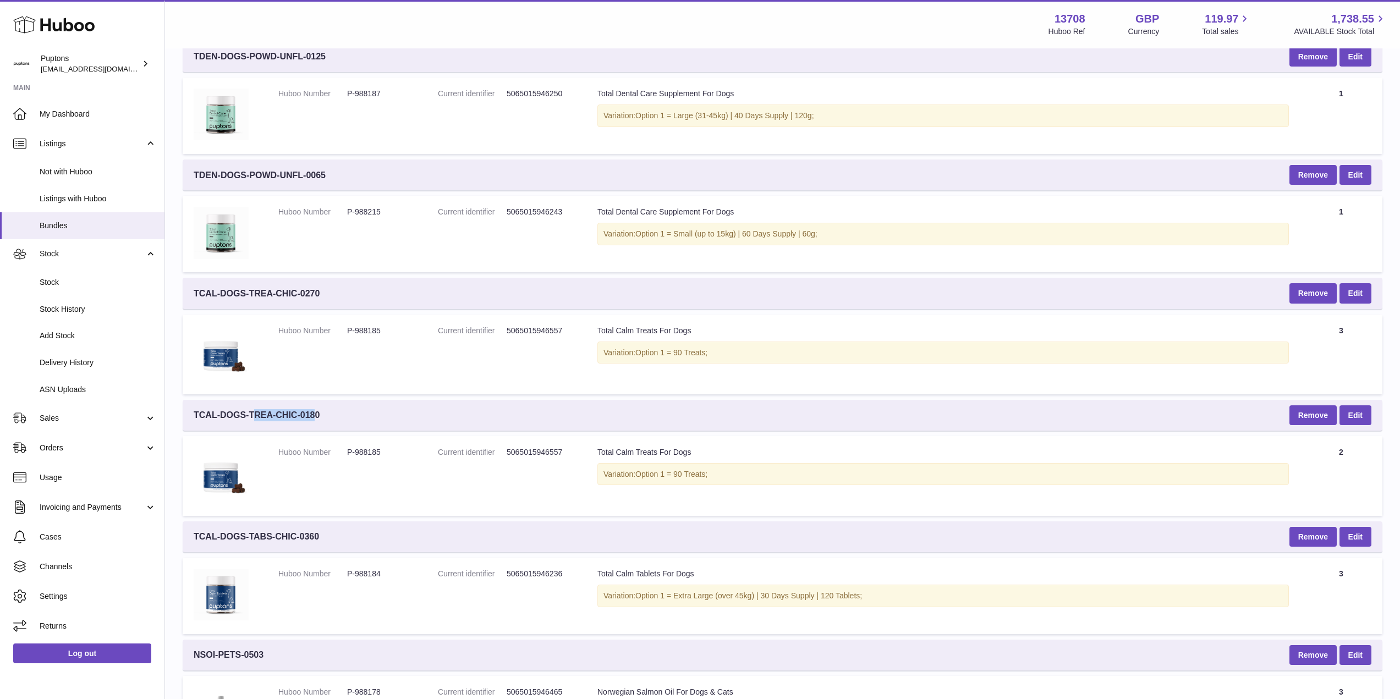
drag, startPoint x: 322, startPoint y: 410, endPoint x: 257, endPoint y: 417, distance: 65.3
click at [257, 417] on span "TCAL-DOGS-TREA-CHIC-0180" at bounding box center [257, 415] width 126 height 12
click at [328, 415] on div "TCAL-DOGS-TREA-CHIC-0180 Remove Edit" at bounding box center [783, 415] width 1200 height 31
drag, startPoint x: 332, startPoint y: 413, endPoint x: 194, endPoint y: 421, distance: 138.9
click at [194, 421] on div "TCAL-DOGS-TREA-CHIC-0180 Remove Edit" at bounding box center [783, 415] width 1200 height 31
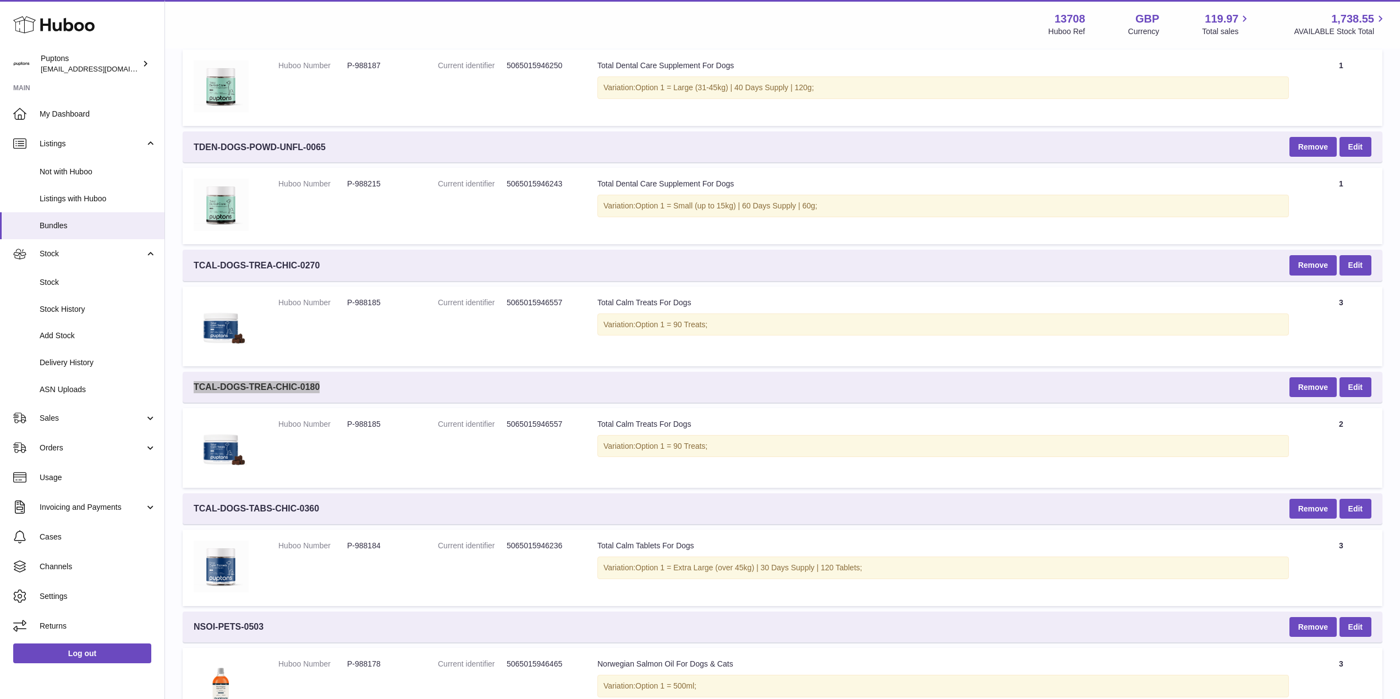
scroll to position [380, 0]
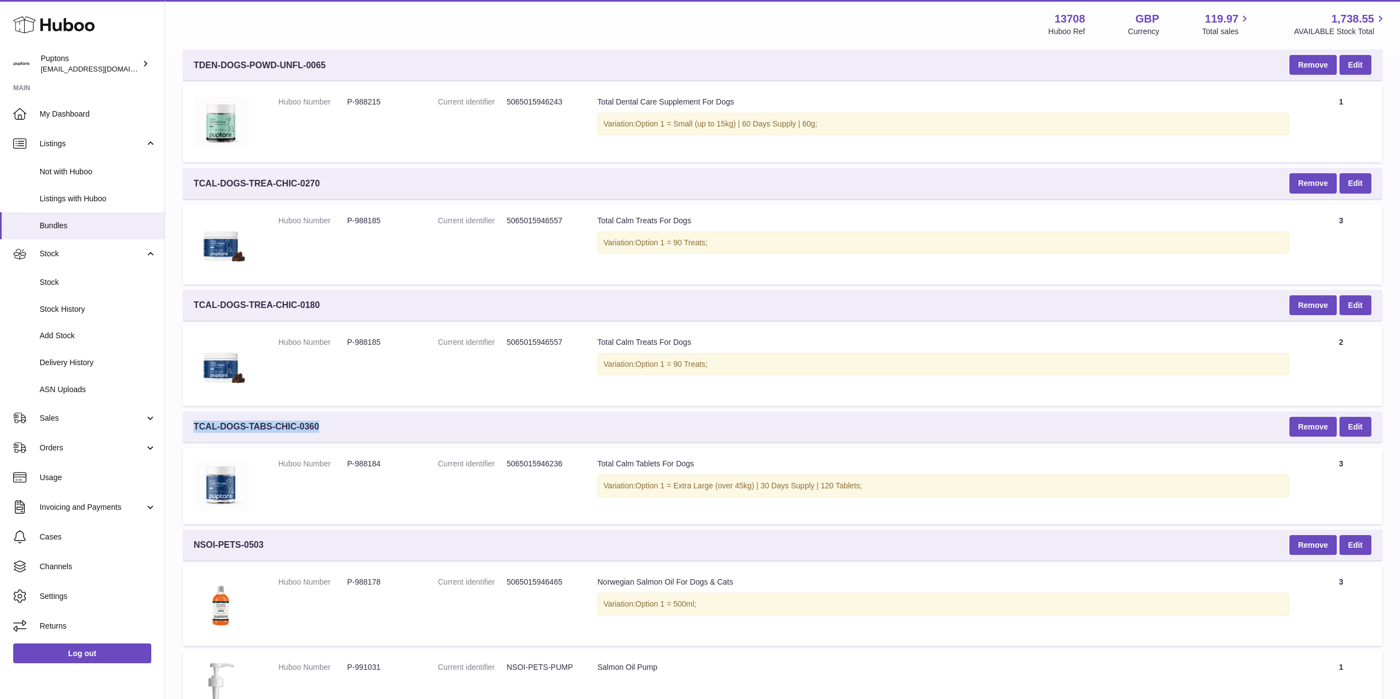
drag, startPoint x: 337, startPoint y: 423, endPoint x: 194, endPoint y: 427, distance: 142.5
click at [194, 427] on div "TCAL-DOGS-TABS-CHIC-0360 Remove Edit" at bounding box center [783, 427] width 1200 height 31
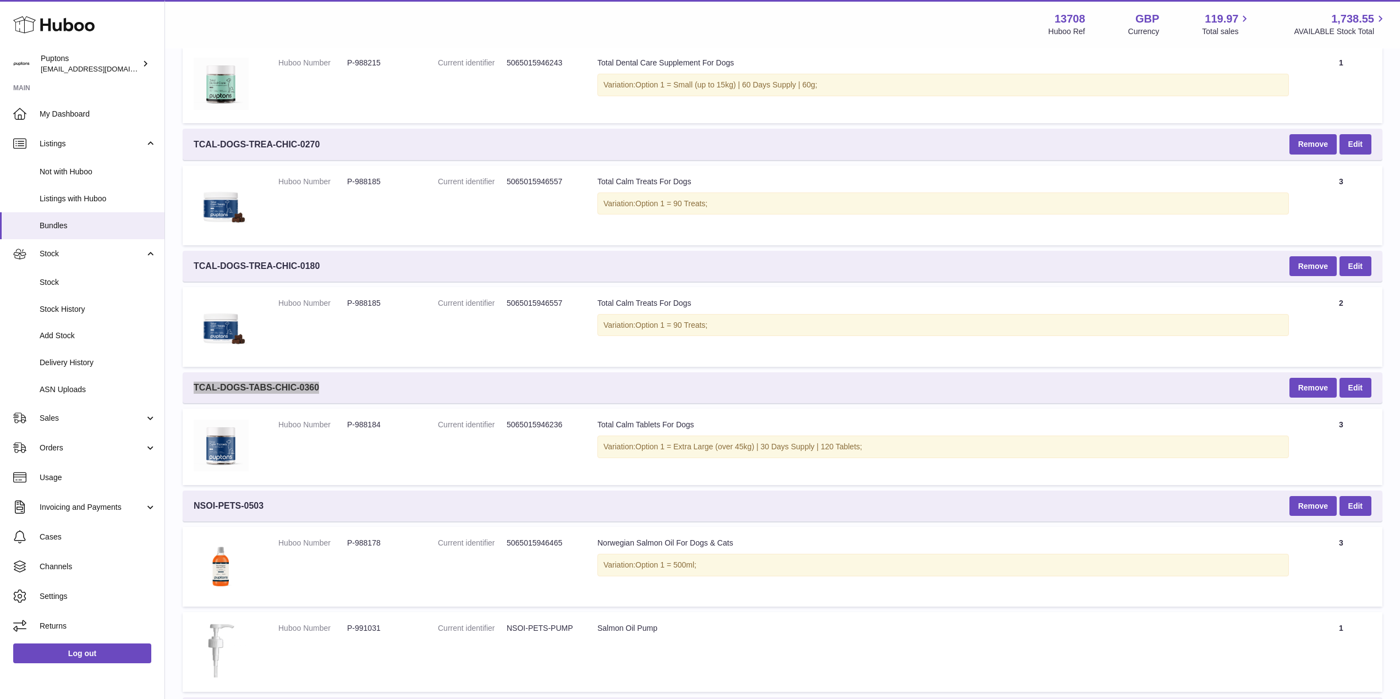
scroll to position [435, 0]
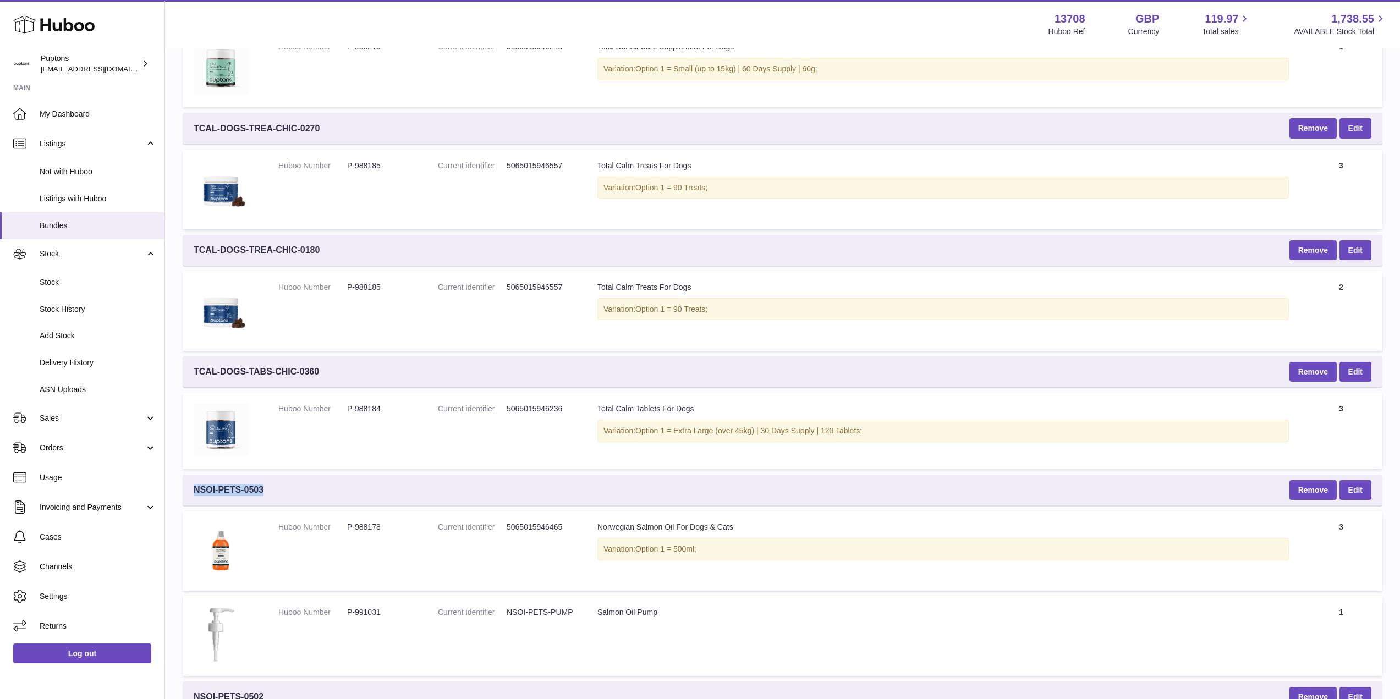
drag, startPoint x: 277, startPoint y: 491, endPoint x: 191, endPoint y: 496, distance: 85.9
click at [191, 496] on div "NSOI-PETS-0503 Remove Edit" at bounding box center [783, 490] width 1200 height 31
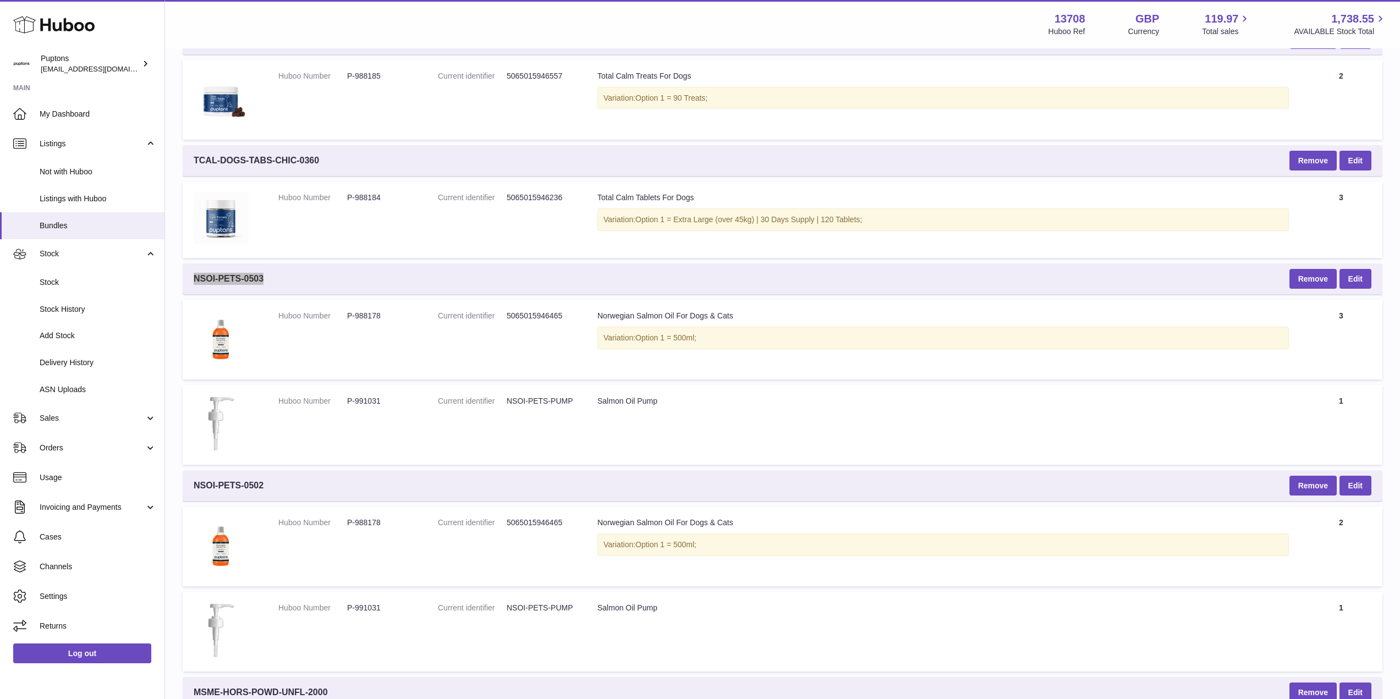
scroll to position [710, 0]
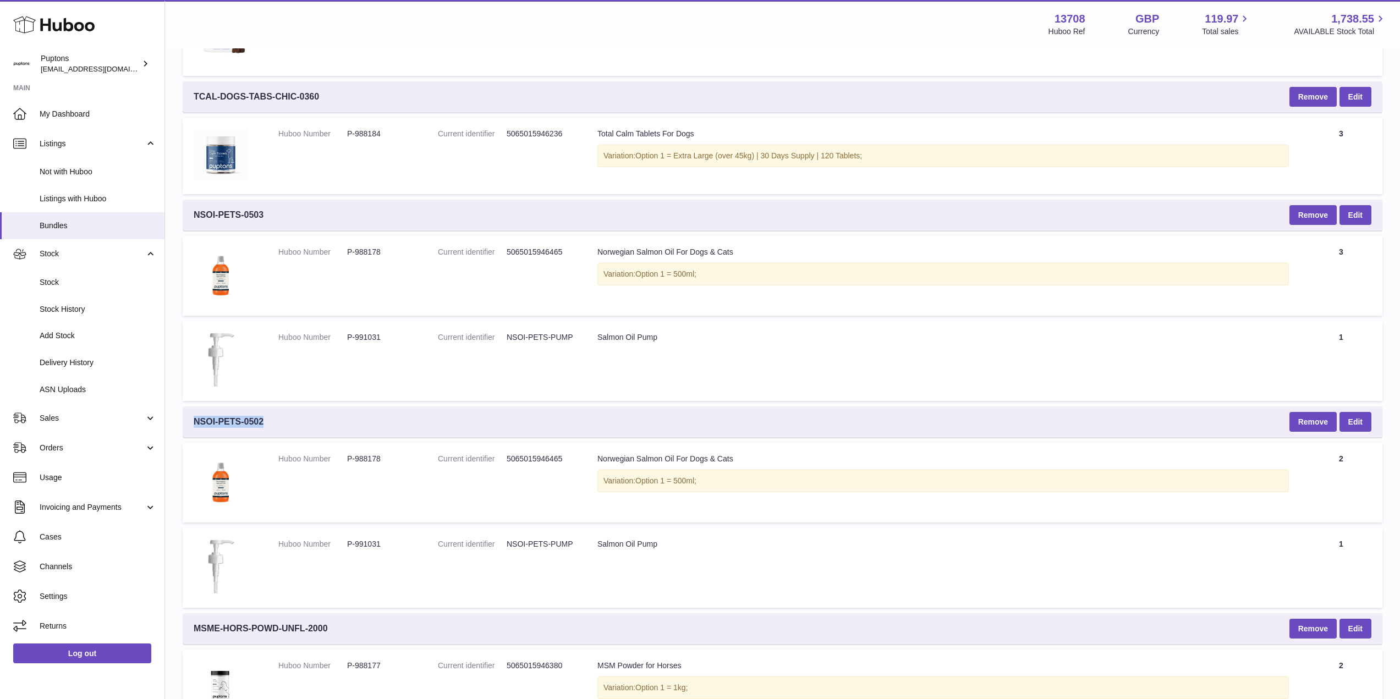
drag, startPoint x: 276, startPoint y: 429, endPoint x: 194, endPoint y: 423, distance: 81.6
click at [194, 423] on div "NSOI-PETS-0502 Remove Edit" at bounding box center [783, 422] width 1200 height 31
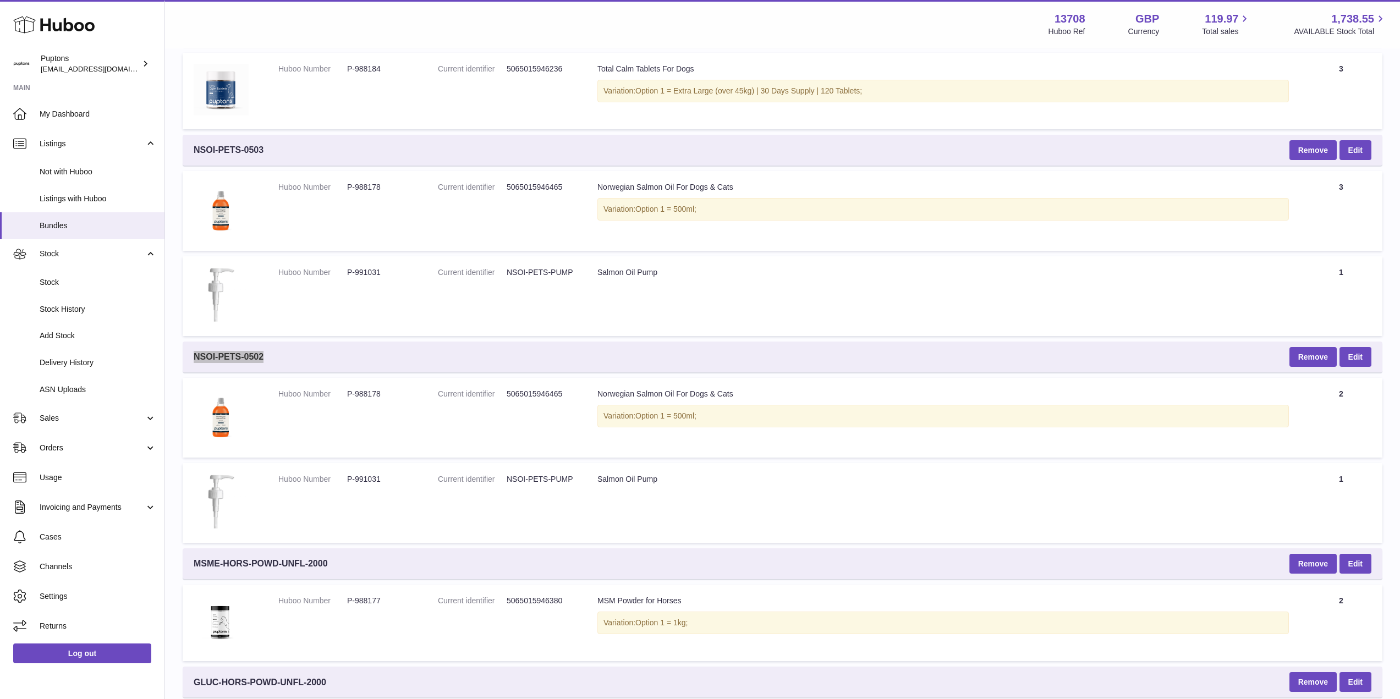
scroll to position [820, 0]
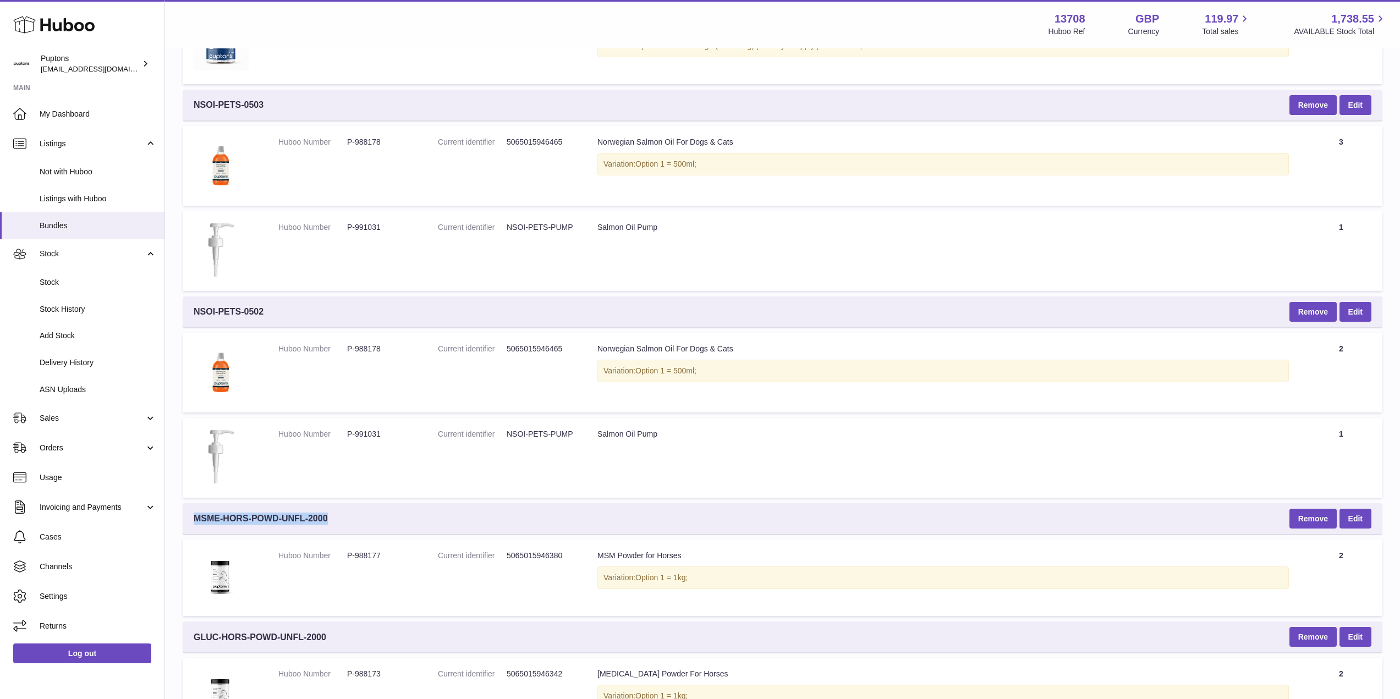
drag, startPoint x: 314, startPoint y: 523, endPoint x: 191, endPoint y: 520, distance: 122.7
click at [191, 520] on div "MSME-HORS-POWD-UNFL-2000 Remove Edit" at bounding box center [783, 518] width 1200 height 31
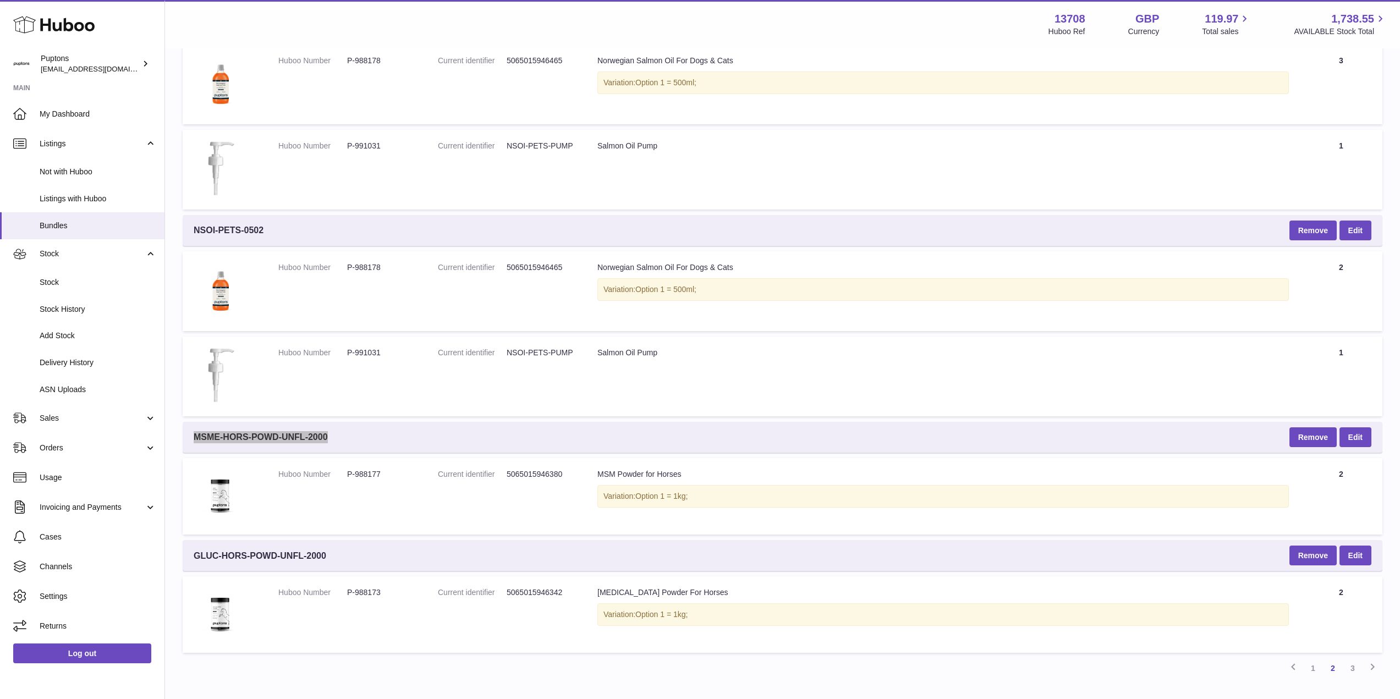
scroll to position [975, 0]
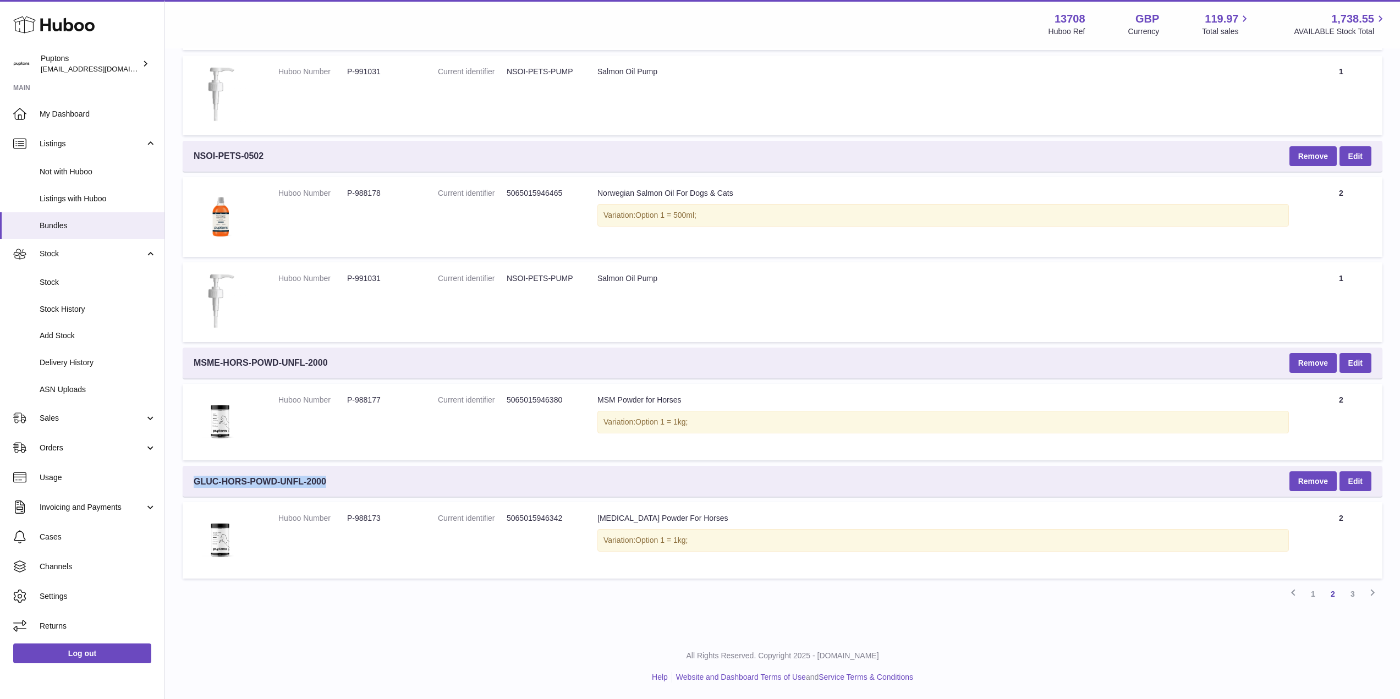
drag, startPoint x: 303, startPoint y: 481, endPoint x: 188, endPoint y: 513, distance: 119.9
click at [188, 484] on div "GLUC-HORS-POWD-UNFL-2000 Remove Edit" at bounding box center [783, 481] width 1200 height 31
click at [1353, 590] on link "3" at bounding box center [1353, 594] width 20 height 20
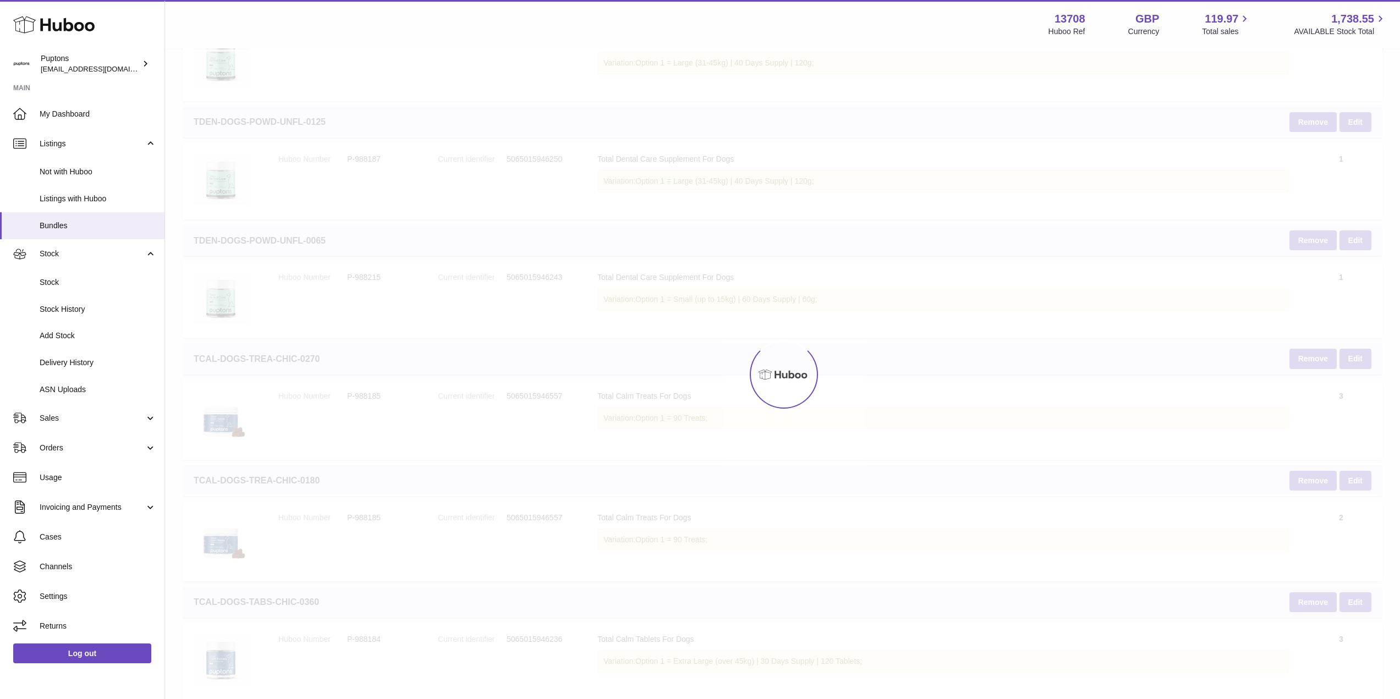
scroll to position [50, 0]
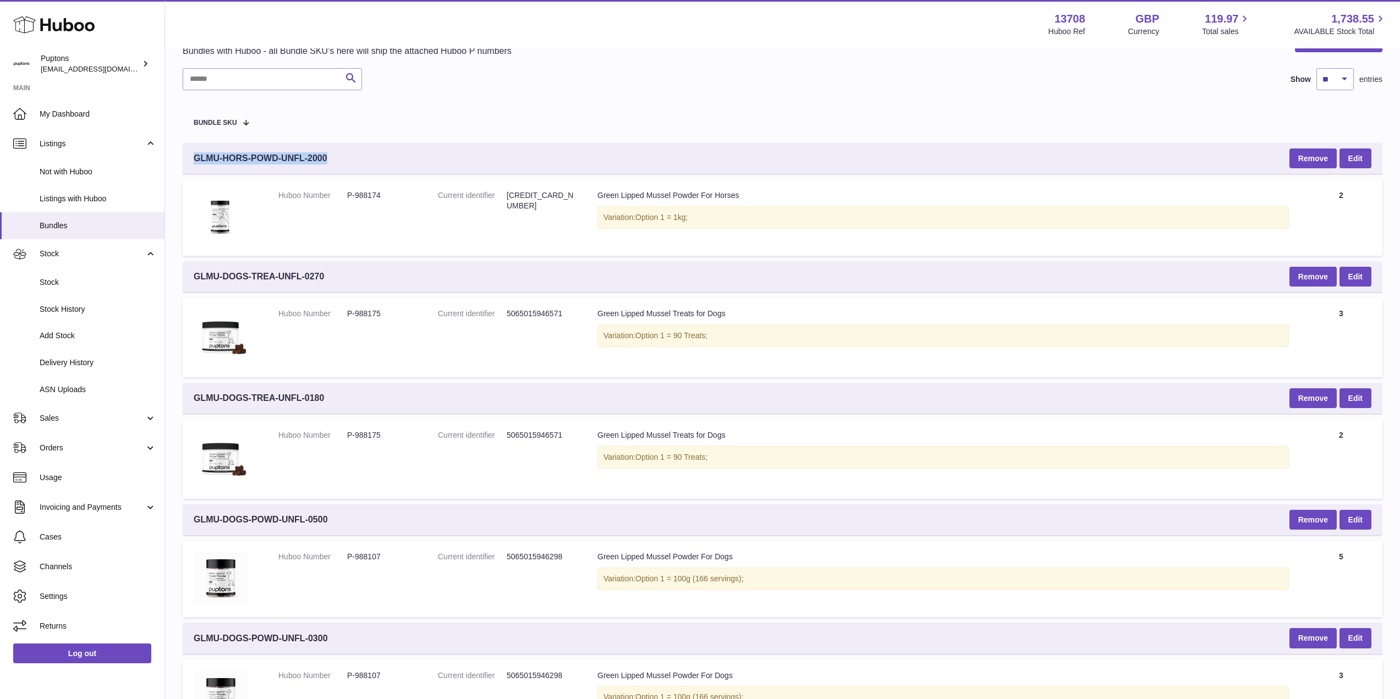
drag, startPoint x: 285, startPoint y: 159, endPoint x: 190, endPoint y: 161, distance: 95.2
click at [190, 161] on div "GLMU-HORS-POWD-UNFL-2000 Remove Edit" at bounding box center [783, 158] width 1200 height 31
drag, startPoint x: 334, startPoint y: 276, endPoint x: 188, endPoint y: 280, distance: 146.4
click at [188, 280] on div "GLMU-DOGS-TREA-UNFL-0270 Remove Edit" at bounding box center [783, 276] width 1200 height 31
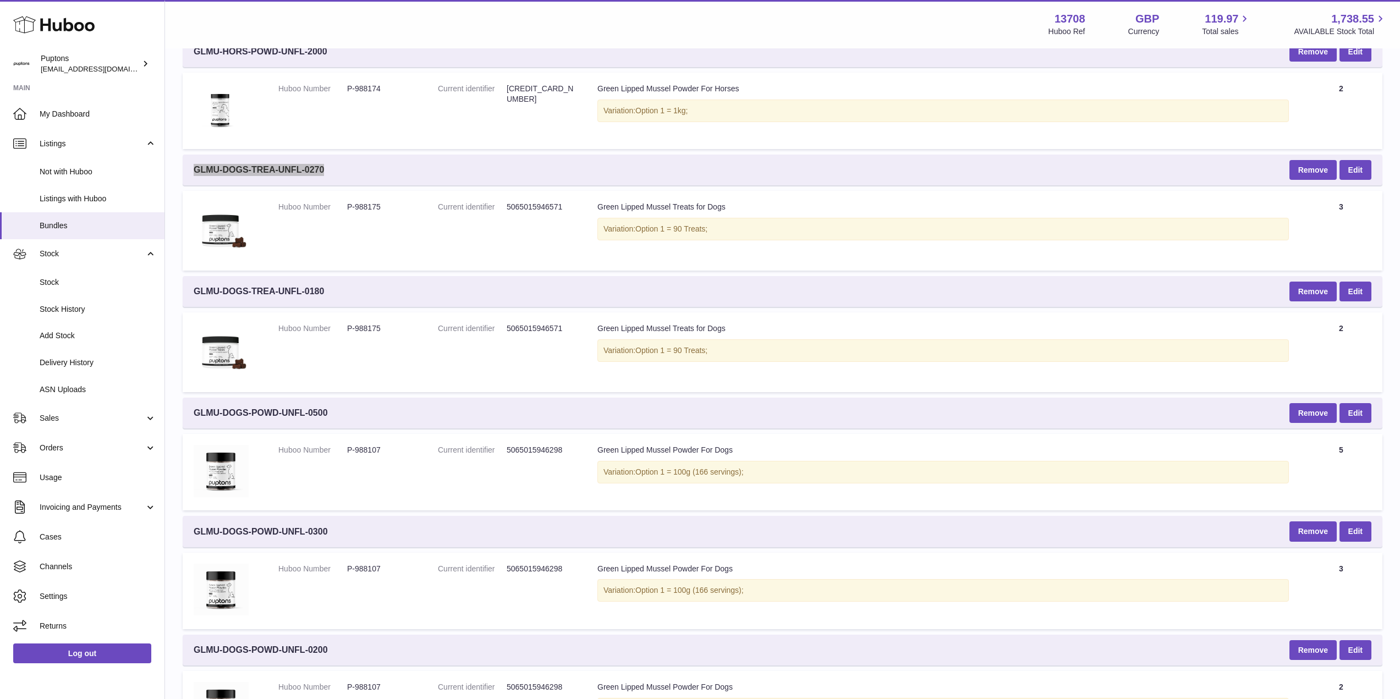
scroll to position [160, 0]
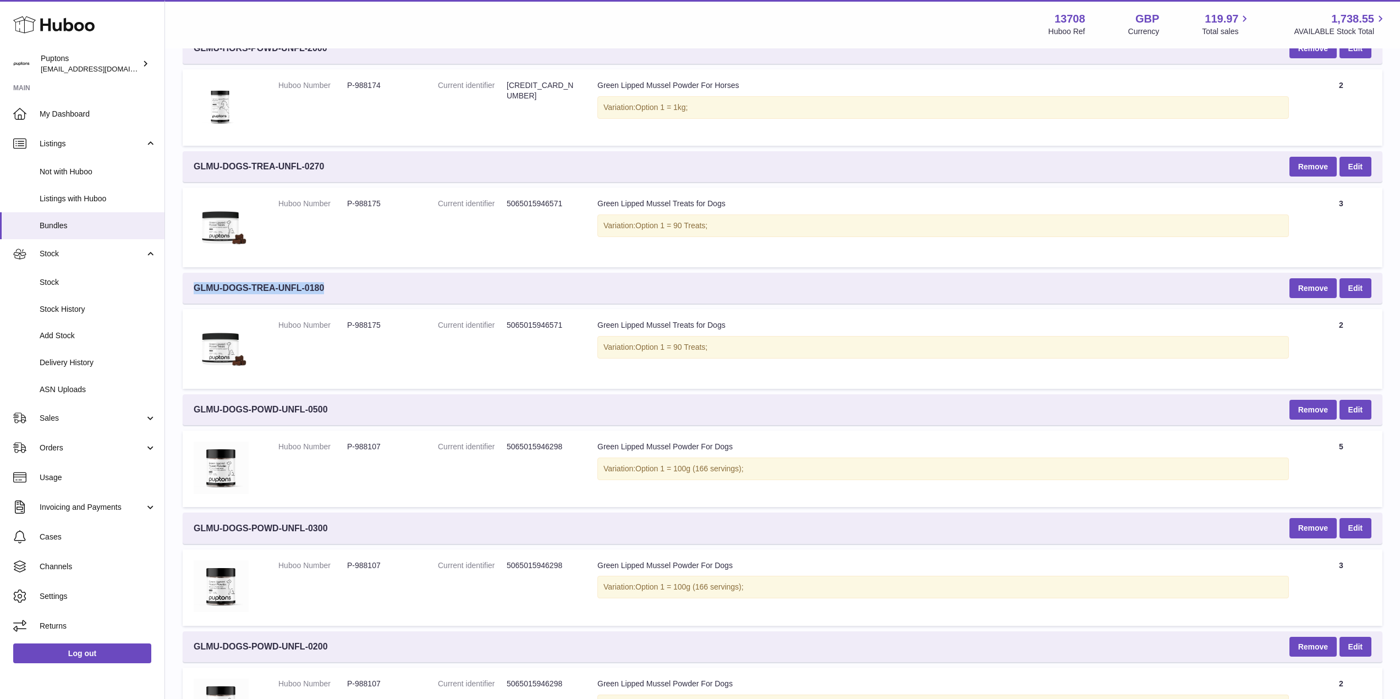
drag, startPoint x: 330, startPoint y: 295, endPoint x: 187, endPoint y: 286, distance: 142.8
click at [187, 286] on div "GLMU-DOGS-TREA-UNFL-0180 Remove Edit" at bounding box center [783, 288] width 1200 height 31
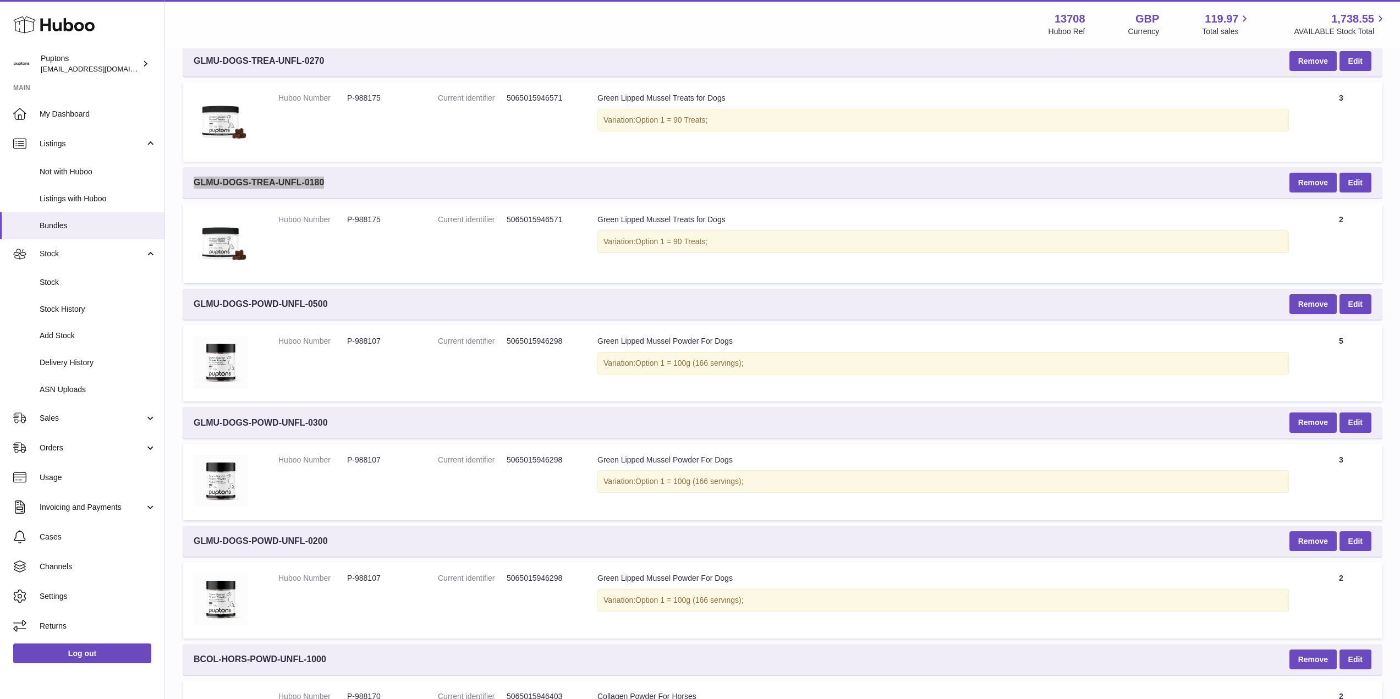
scroll to position [270, 0]
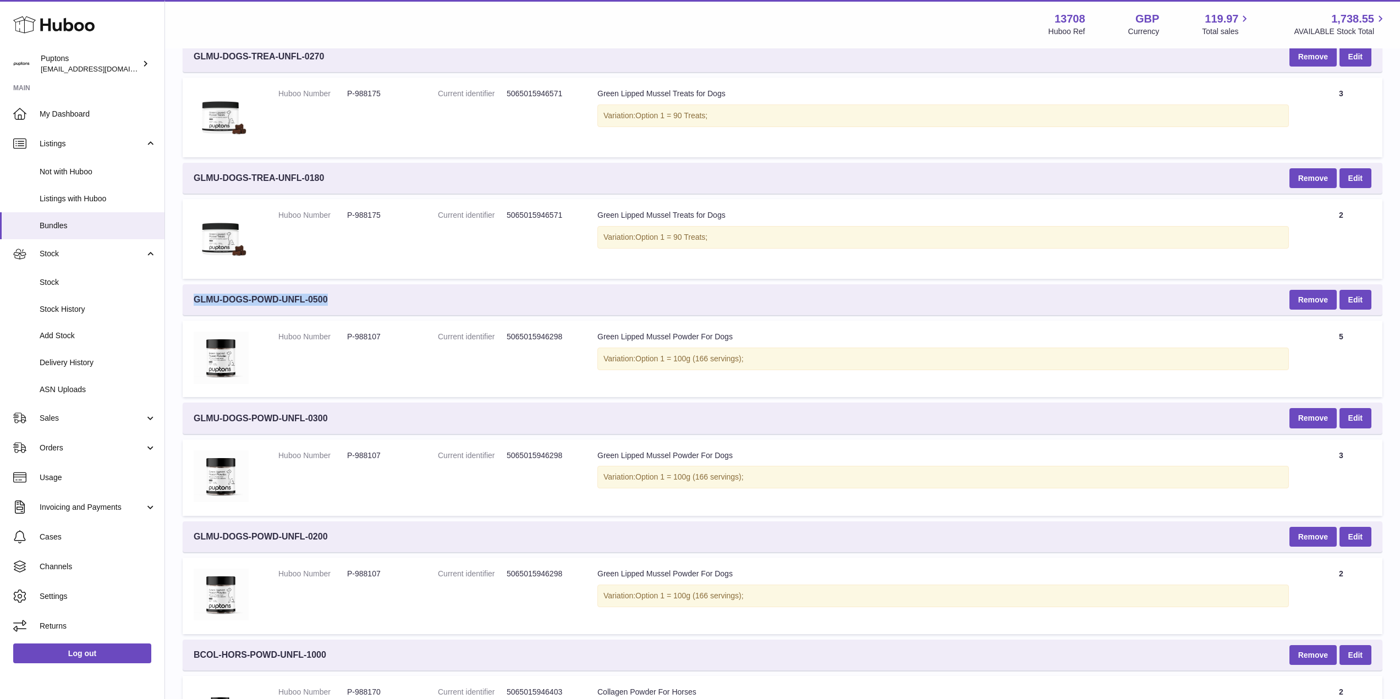
drag, startPoint x: 331, startPoint y: 300, endPoint x: 195, endPoint y: 309, distance: 136.2
click at [195, 309] on div "GLMU-DOGS-POWD-UNFL-0500 Remove Edit" at bounding box center [783, 299] width 1200 height 31
drag, startPoint x: 328, startPoint y: 424, endPoint x: 195, endPoint y: 425, distance: 132.6
click at [195, 425] on div "GLMU-DOGS-POWD-UNFL-0300 Remove Edit" at bounding box center [783, 418] width 1200 height 31
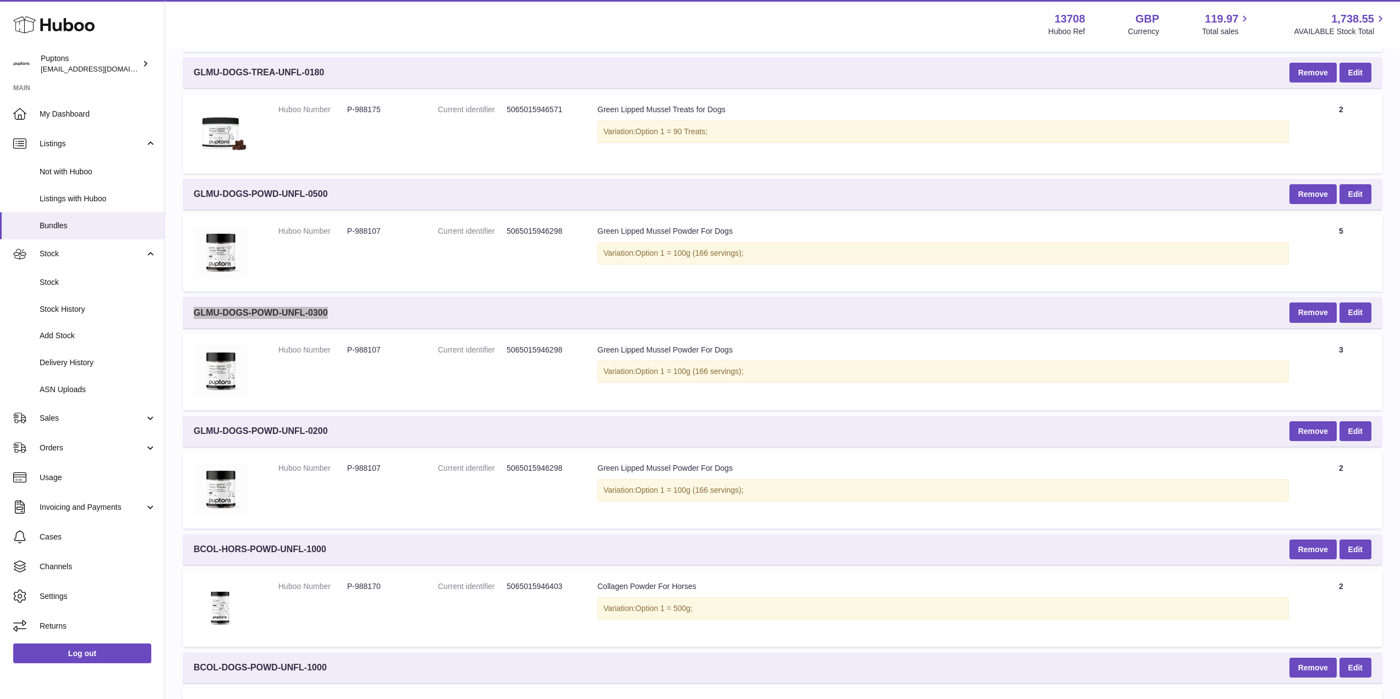
scroll to position [380, 0]
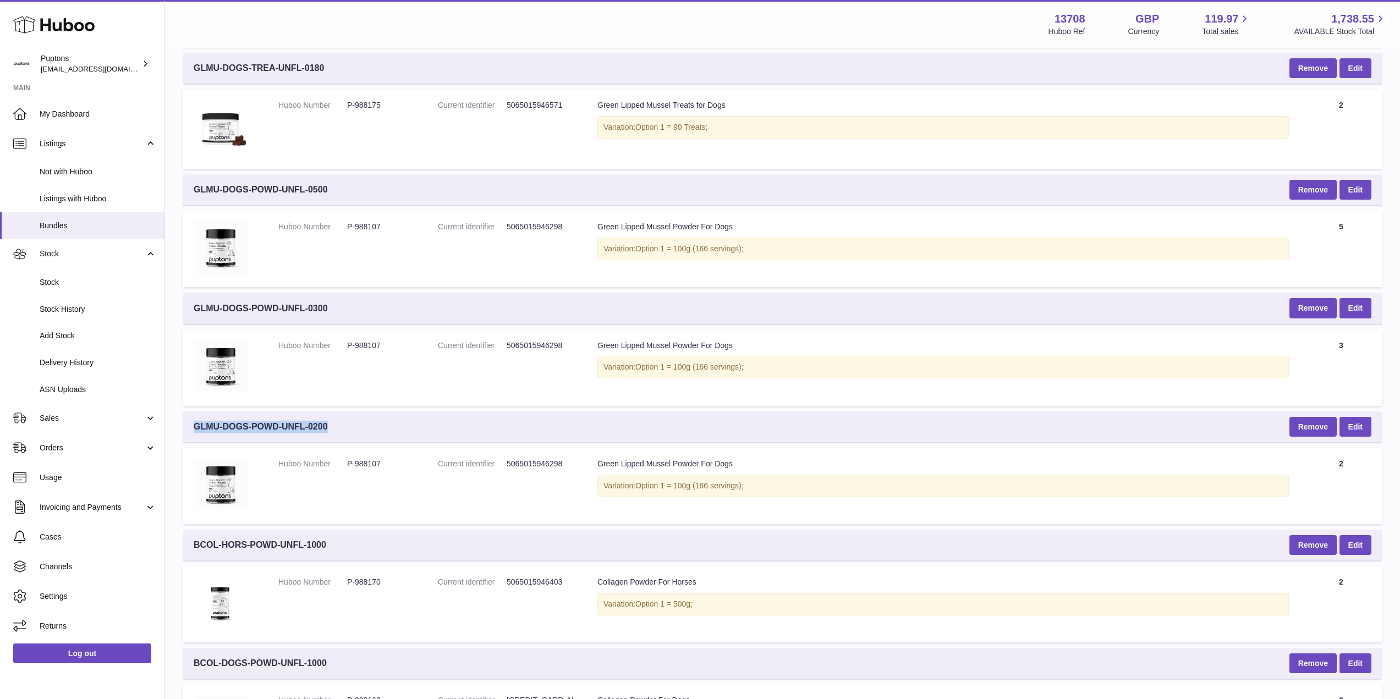
drag, startPoint x: 336, startPoint y: 425, endPoint x: 191, endPoint y: 431, distance: 145.4
click at [191, 431] on div "GLMU-DOGS-POWD-UNFL-0200 Remove Edit" at bounding box center [783, 427] width 1200 height 31
drag, startPoint x: 283, startPoint y: 543, endPoint x: 192, endPoint y: 551, distance: 91.7
click at [192, 551] on div "BCOL-HORS-POWD-UNFL-1000 Remove Edit" at bounding box center [783, 545] width 1200 height 31
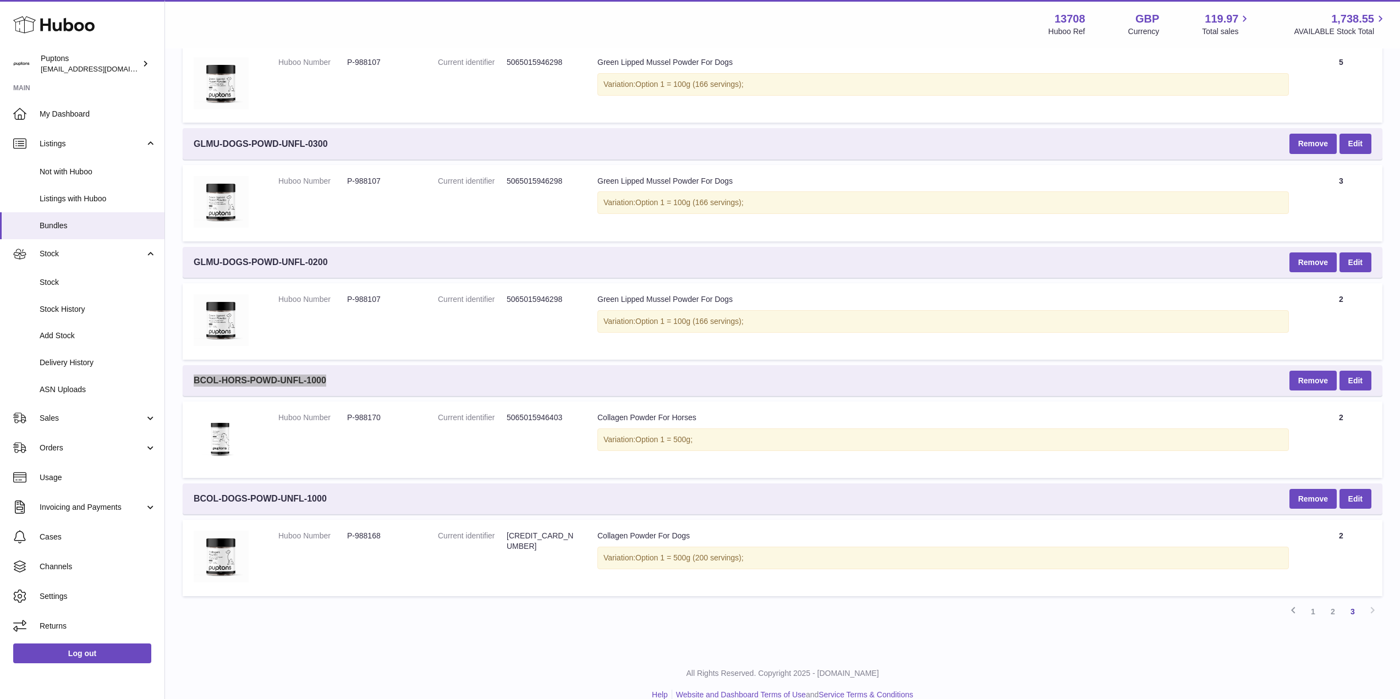
scroll to position [545, 0]
drag, startPoint x: 337, startPoint y: 495, endPoint x: 194, endPoint y: 501, distance: 143.2
click at [194, 501] on div "BCOL-DOGS-POWD-UNFL-1000 Remove Edit" at bounding box center [783, 498] width 1200 height 31
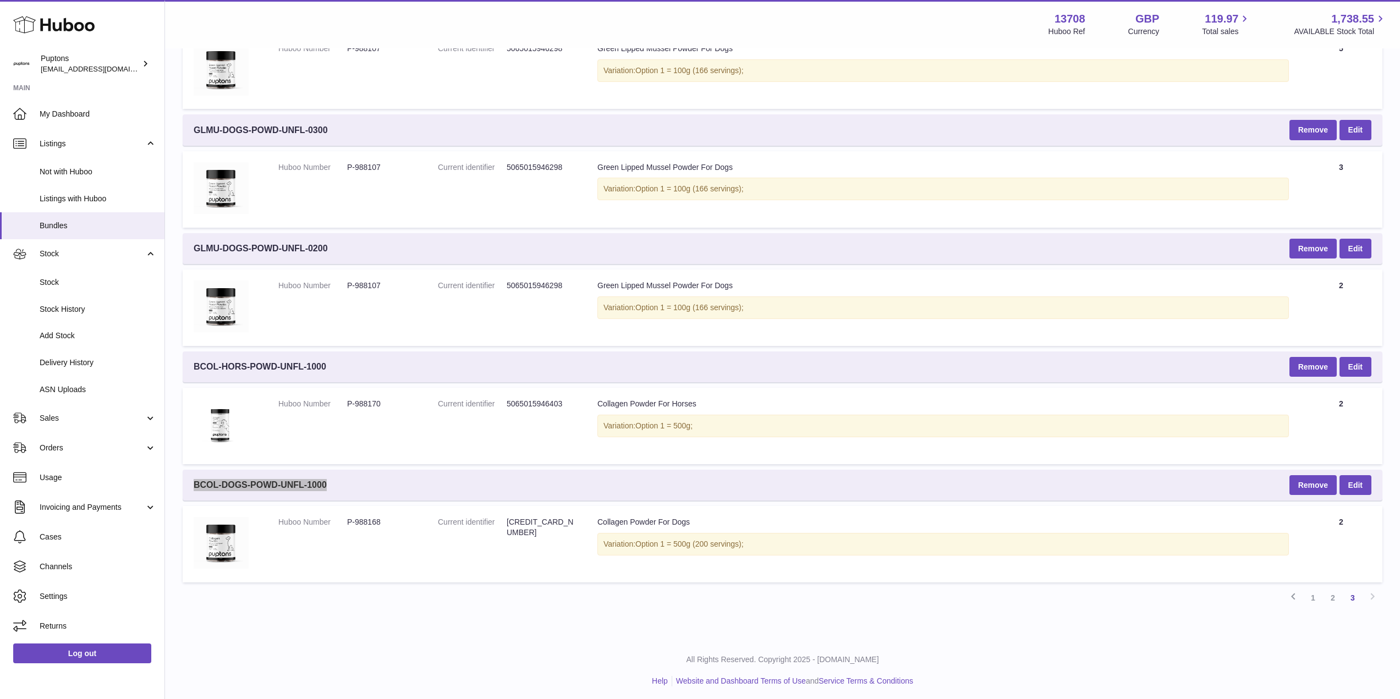
scroll to position [562, 0]
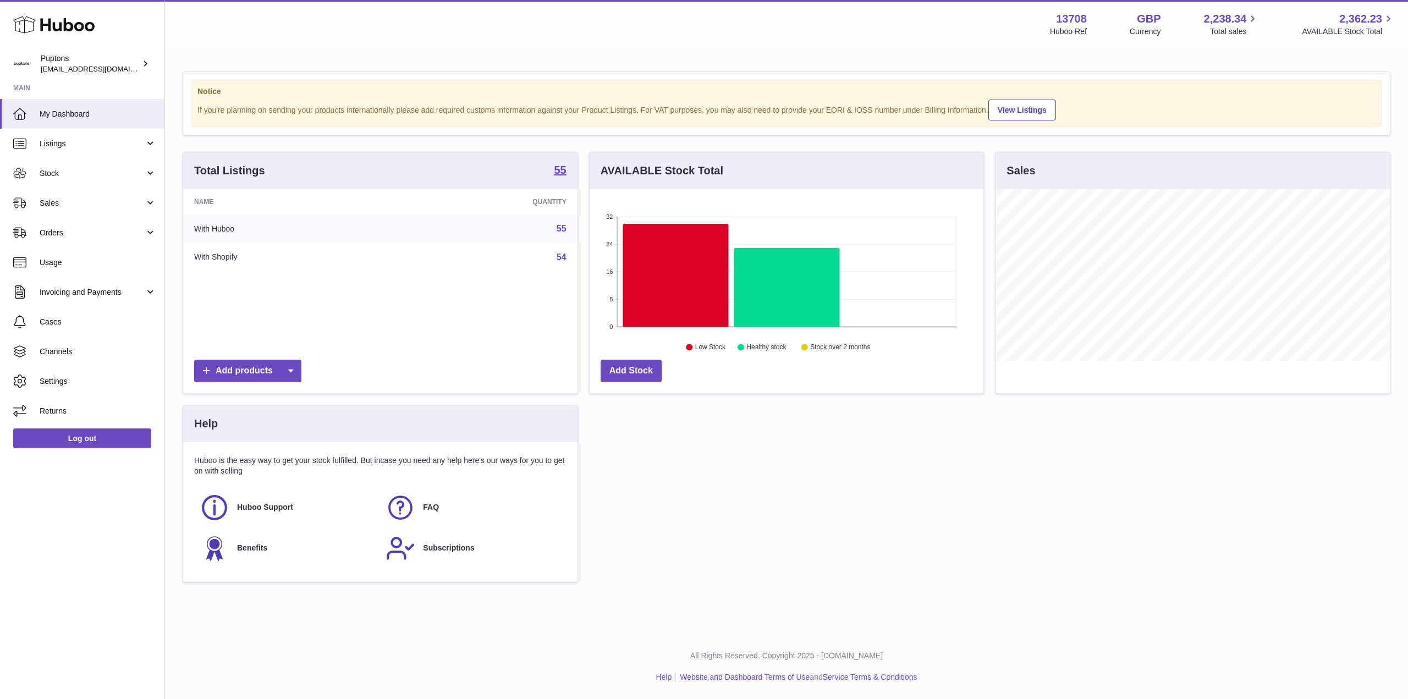
scroll to position [172, 394]
click at [73, 178] on span "Stock" at bounding box center [92, 173] width 105 height 10
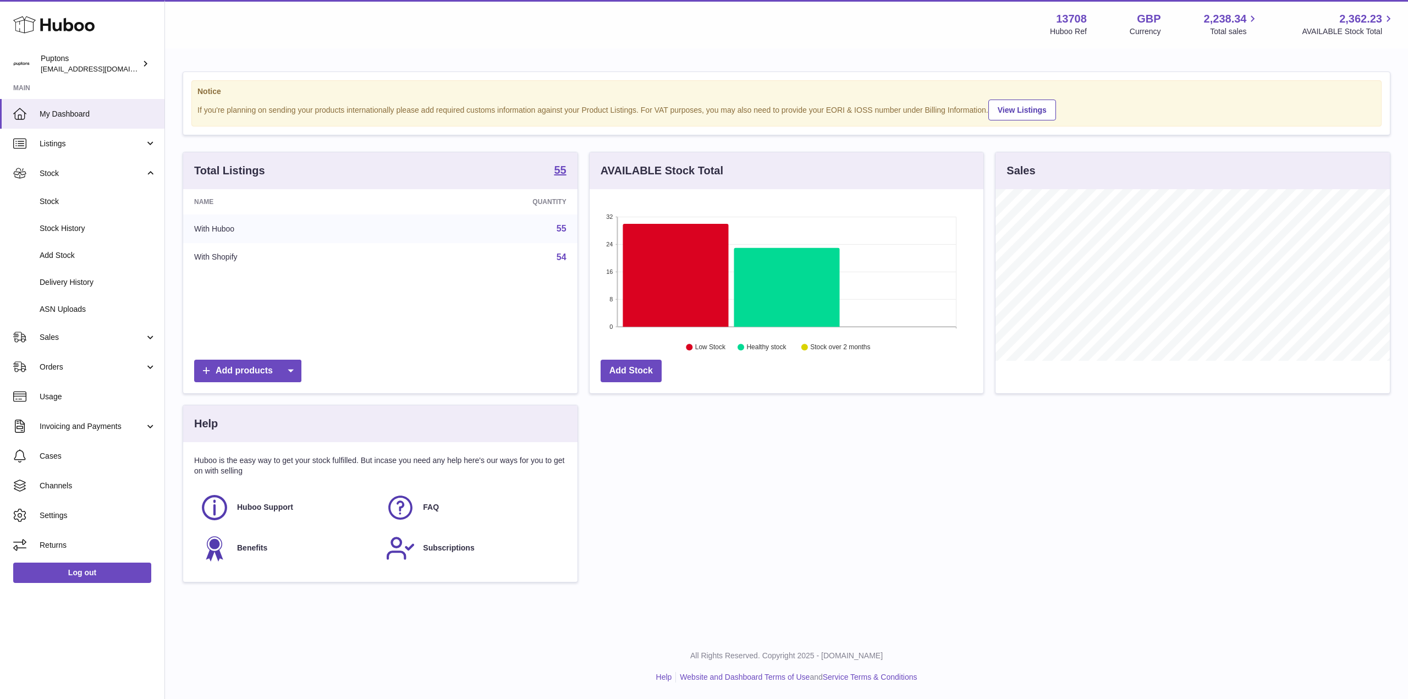
click at [58, 148] on span "Listings" at bounding box center [92, 144] width 105 height 10
